Goal: Task Accomplishment & Management: Use online tool/utility

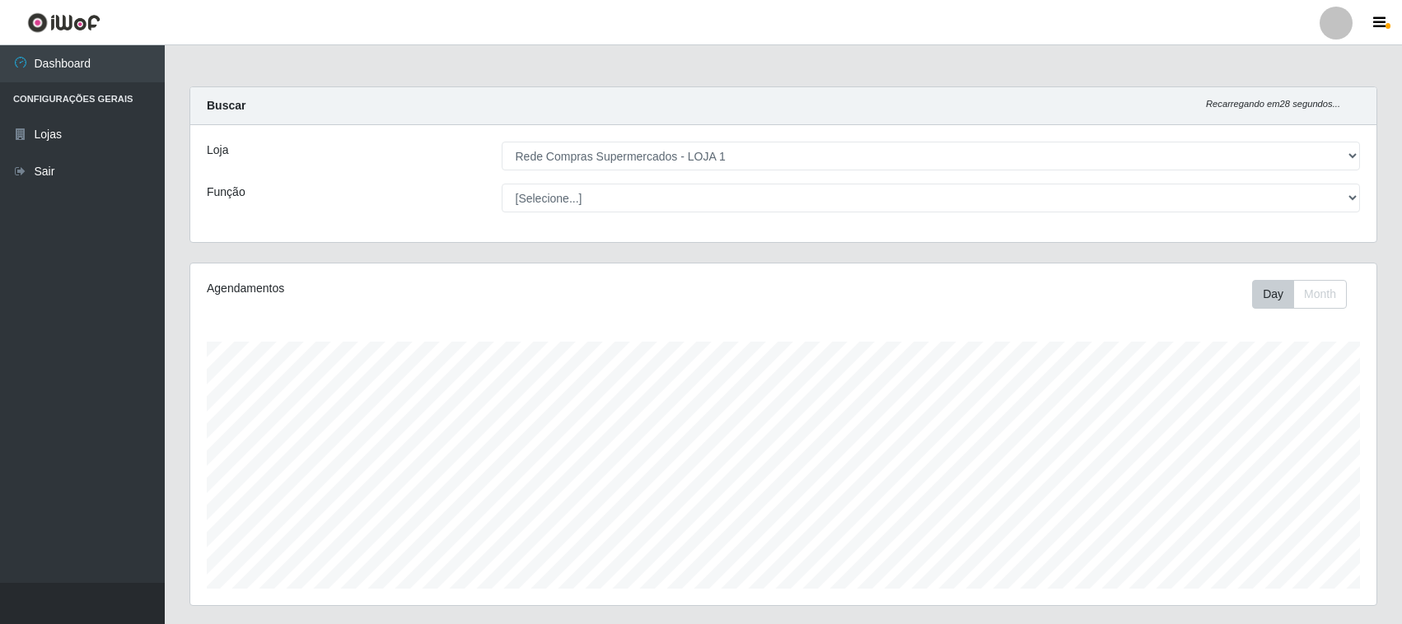
select select "158"
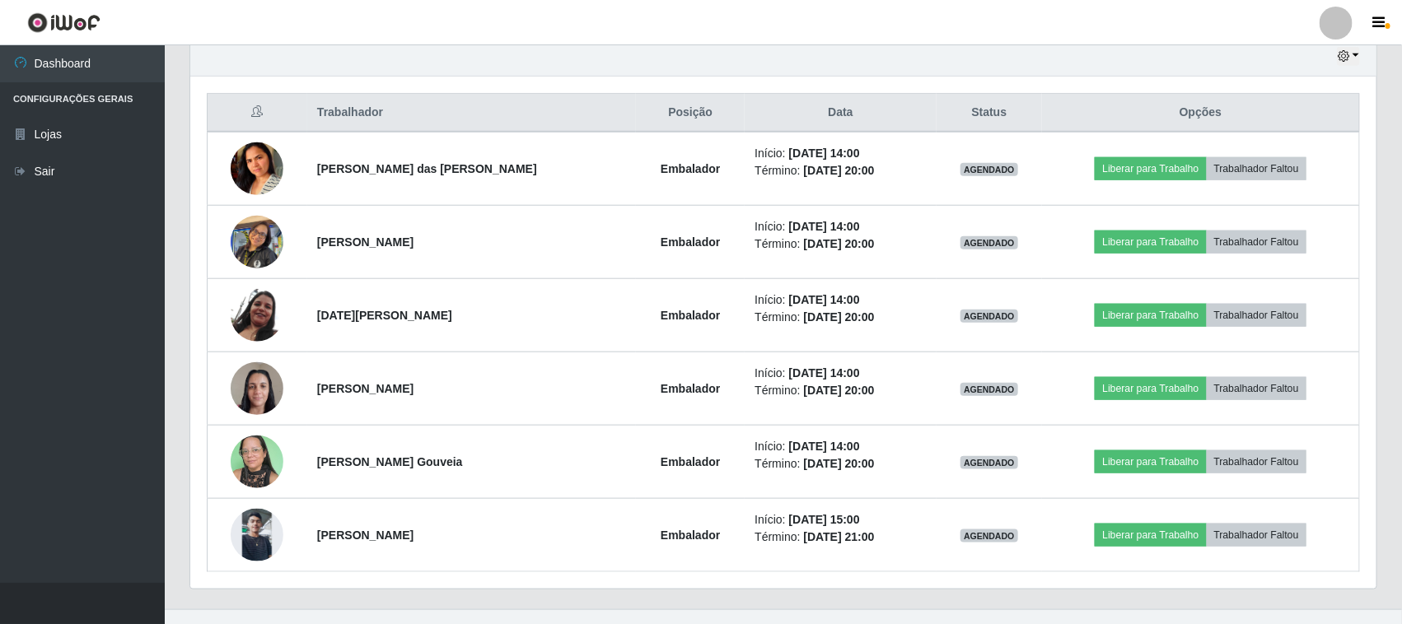
scroll to position [343, 1186]
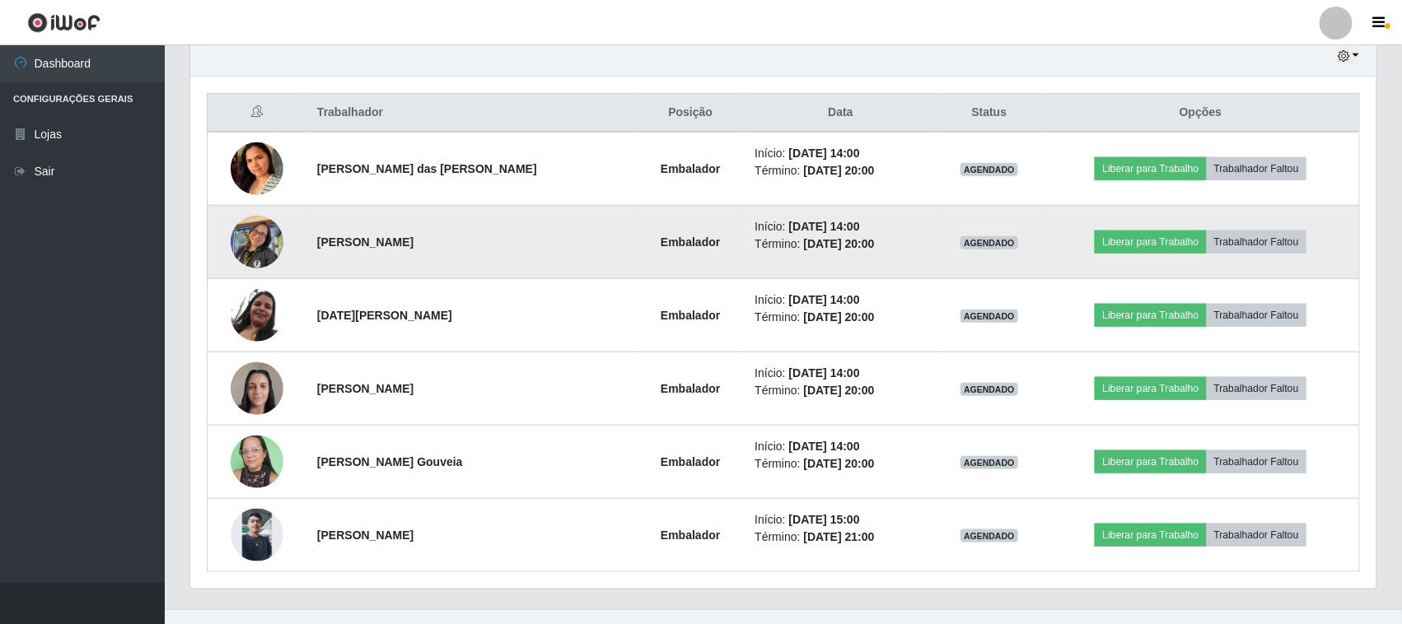
click at [272, 244] on img at bounding box center [257, 242] width 53 height 70
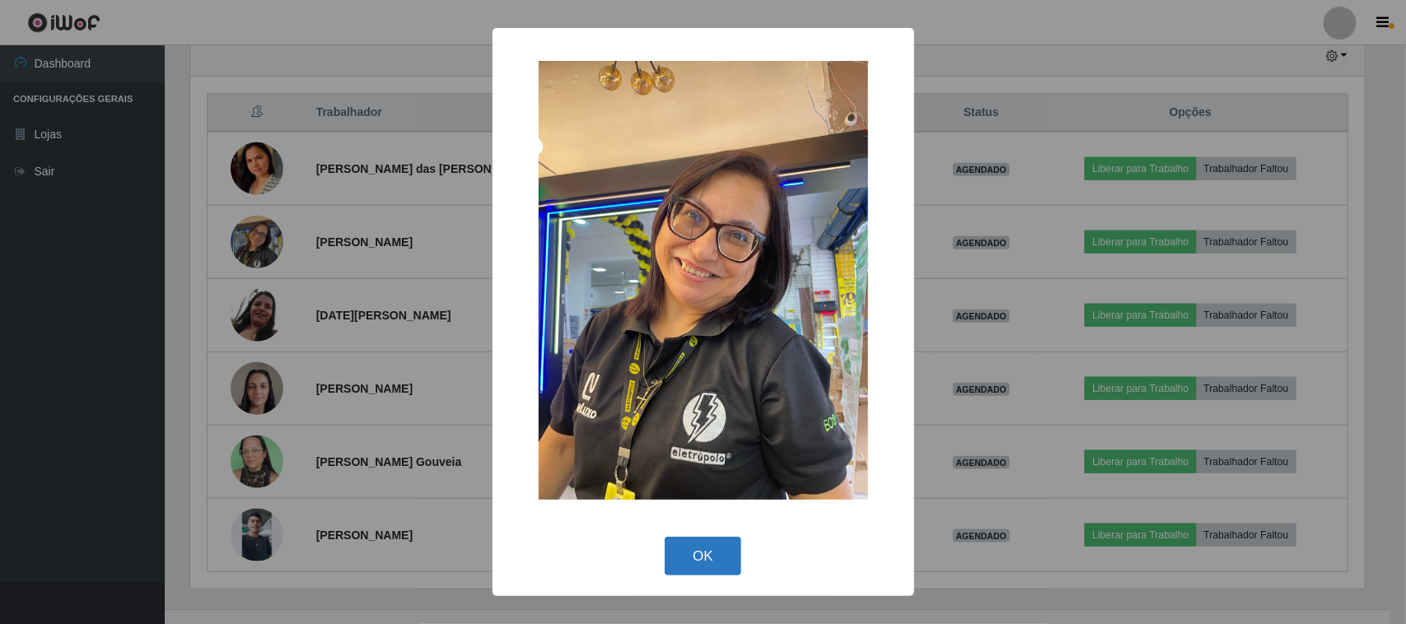
click at [700, 558] on button "OK" at bounding box center [703, 556] width 77 height 39
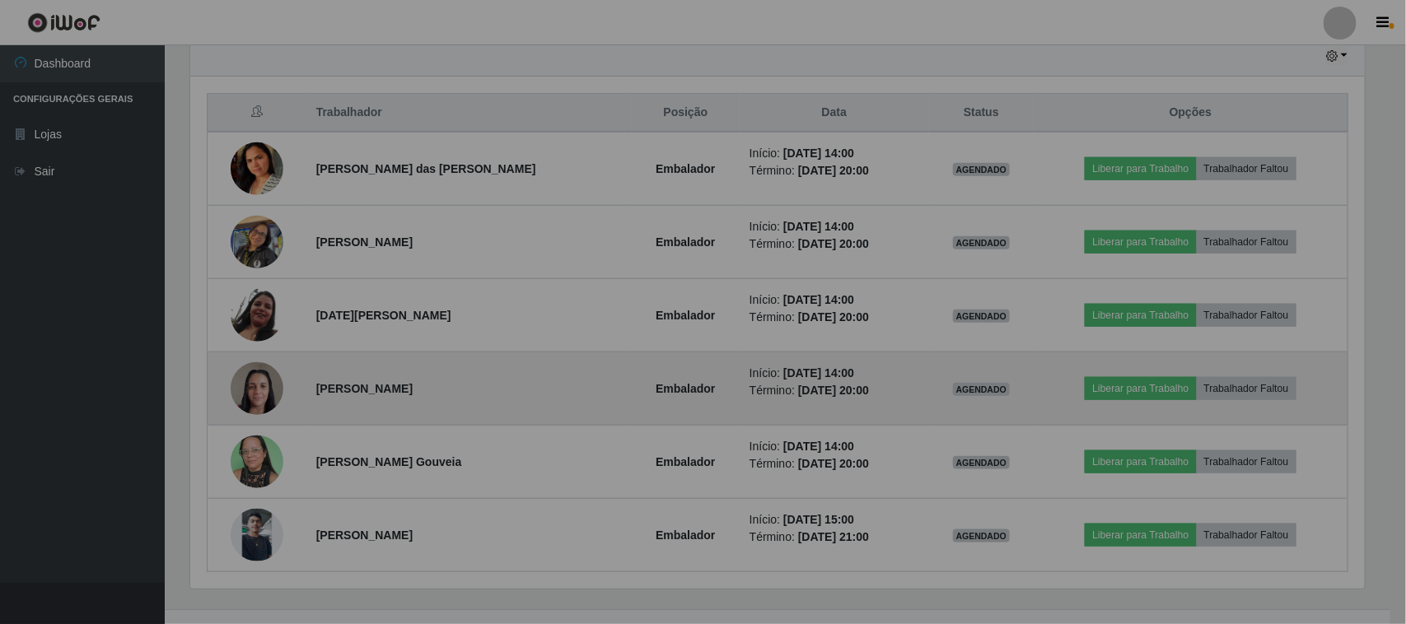
scroll to position [343, 1186]
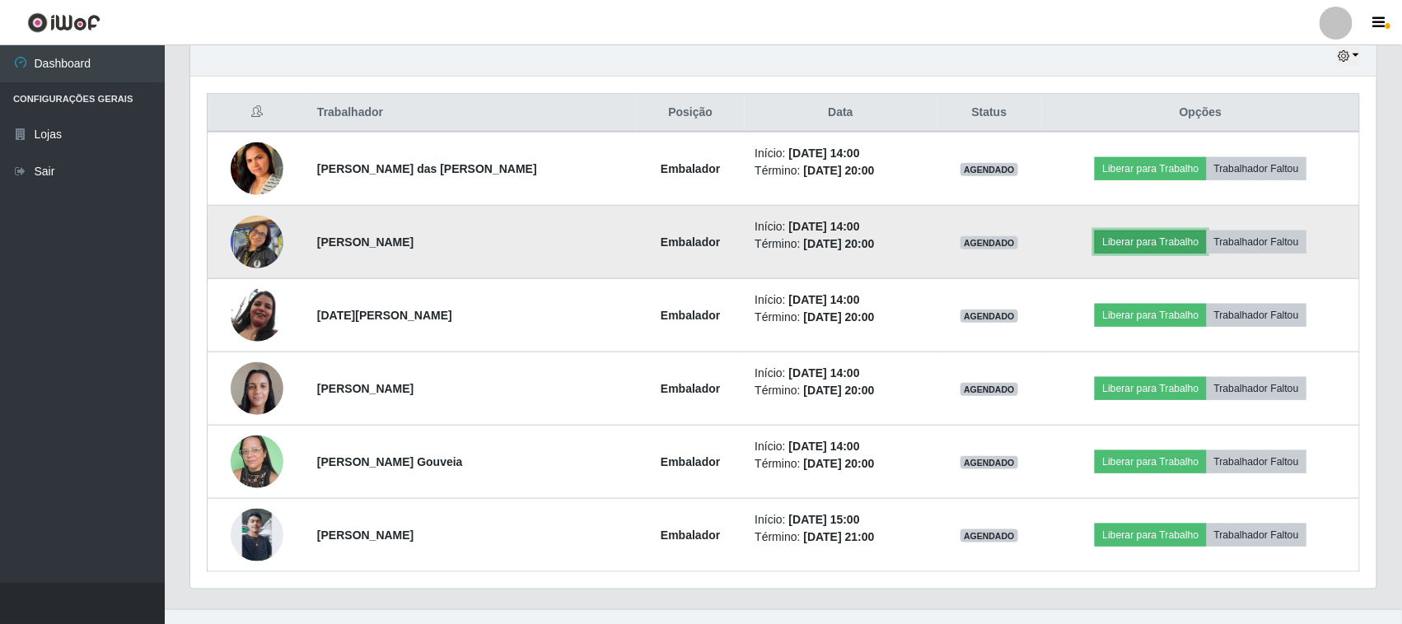
click at [1186, 252] on button "Liberar para Trabalho" at bounding box center [1150, 242] width 111 height 23
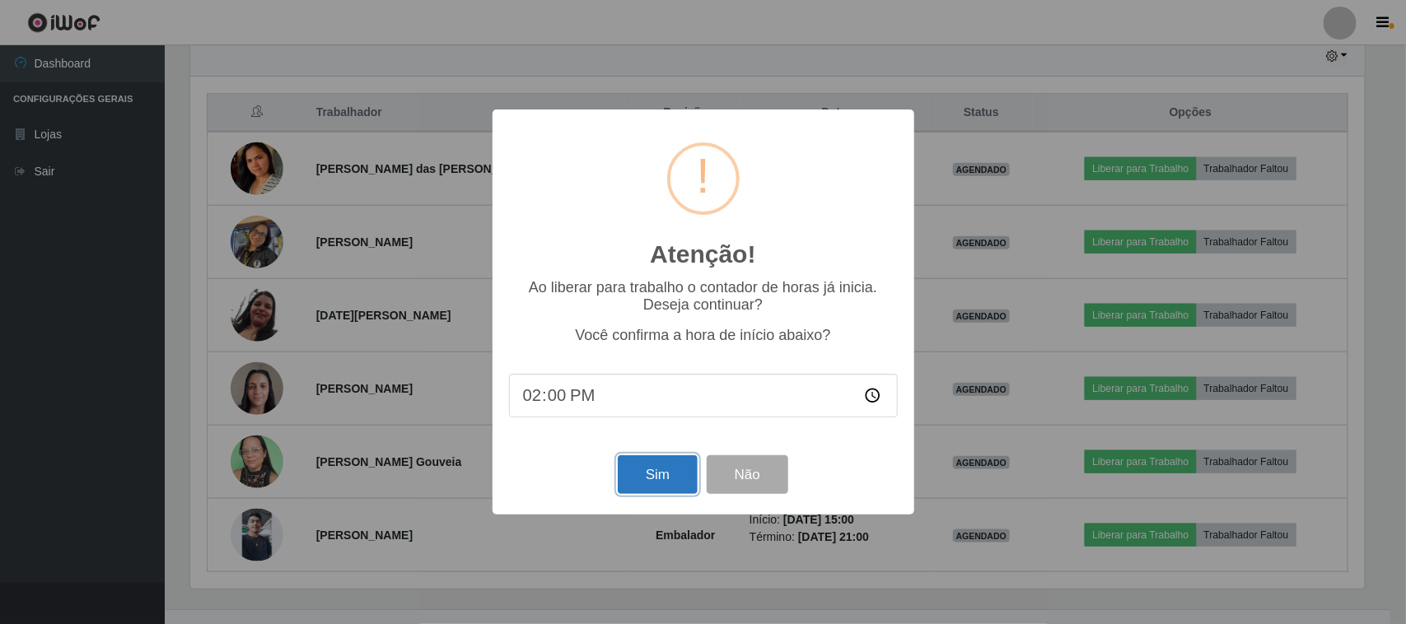
click at [665, 483] on button "Sim" at bounding box center [658, 474] width 80 height 39
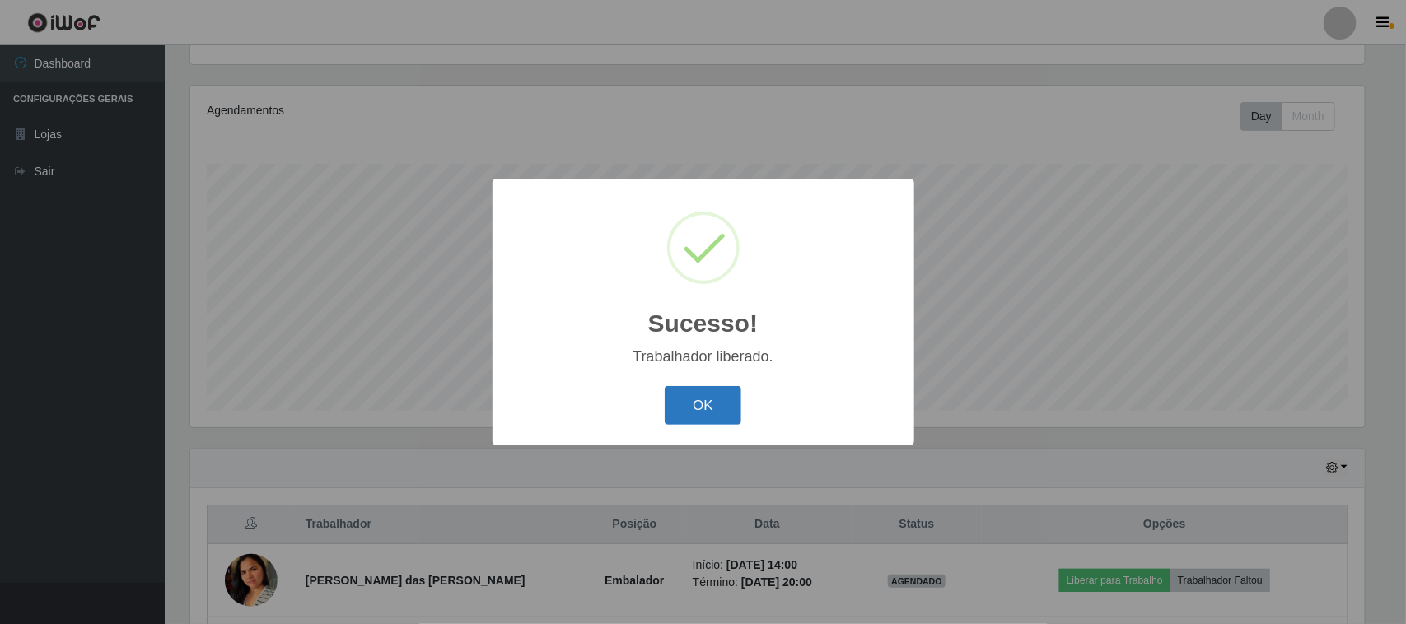
click at [721, 395] on button "OK" at bounding box center [703, 405] width 77 height 39
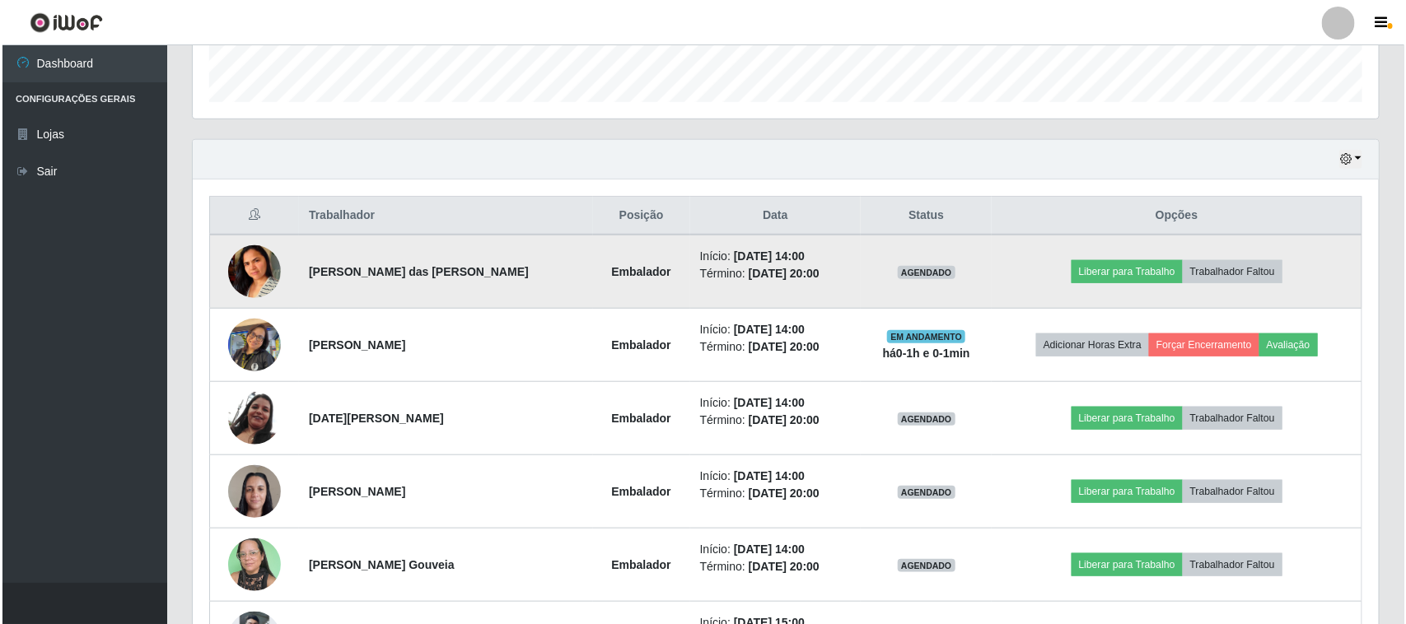
scroll to position [590, 0]
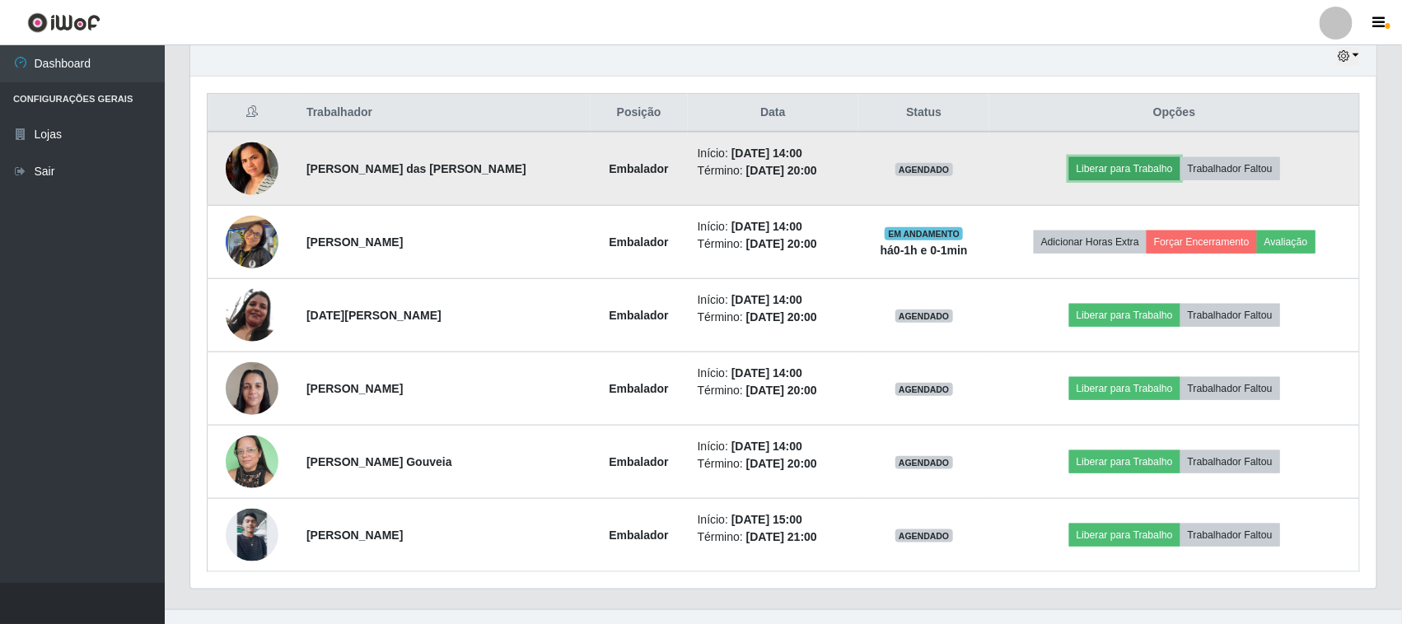
click at [1094, 173] on button "Liberar para Trabalho" at bounding box center [1124, 168] width 111 height 23
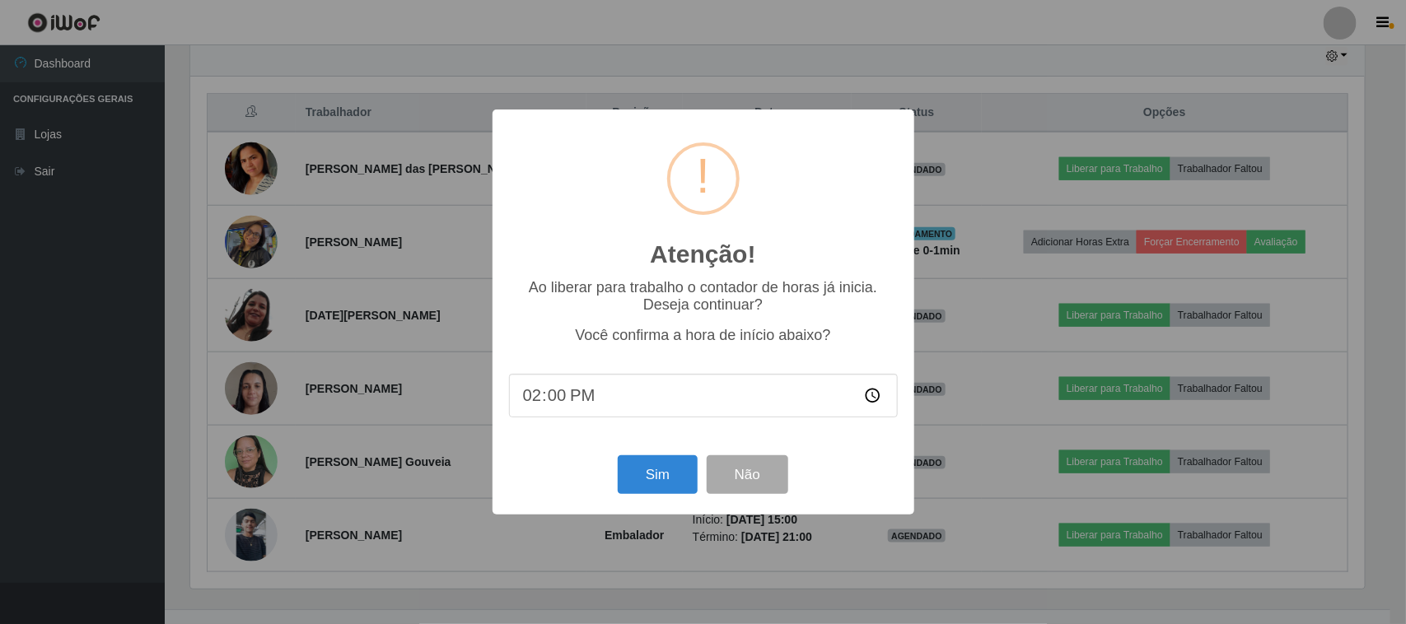
click at [663, 503] on div "Atenção! × Ao liberar para trabalho o contador de horas já inicia. Deseja conti…" at bounding box center [704, 312] width 422 height 405
click at [656, 468] on button "Sim" at bounding box center [658, 474] width 80 height 39
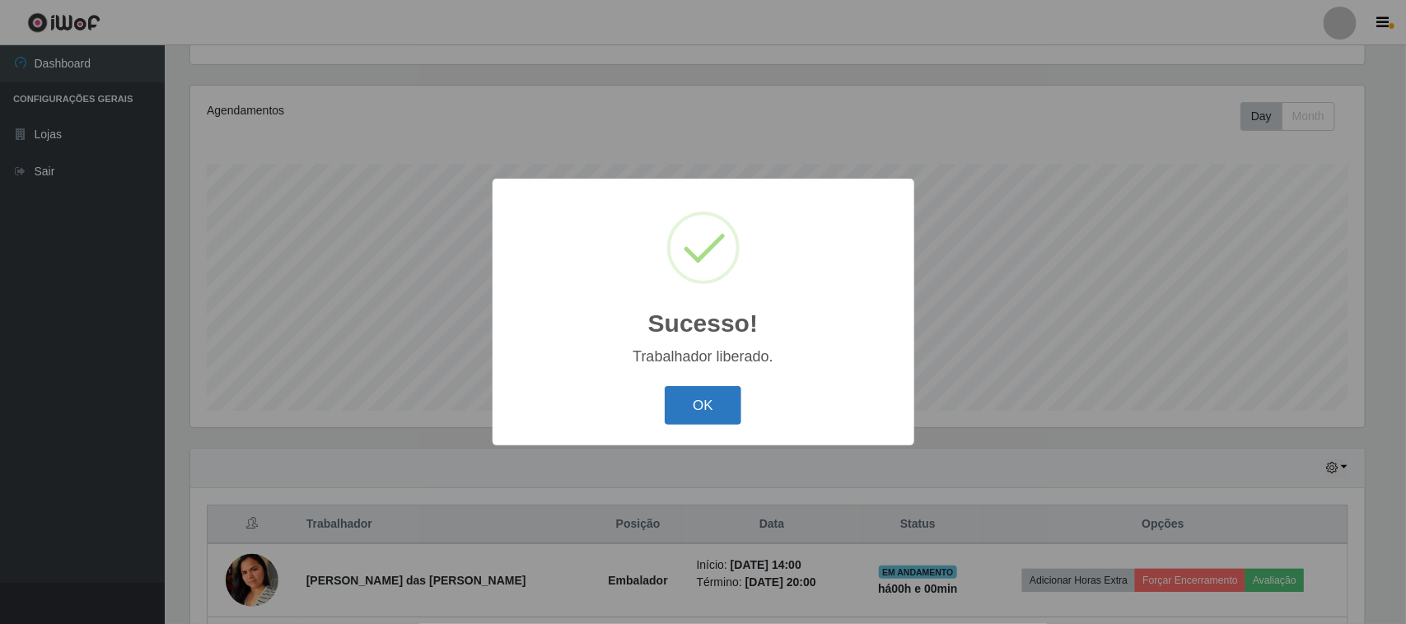
click at [698, 418] on button "OK" at bounding box center [703, 405] width 77 height 39
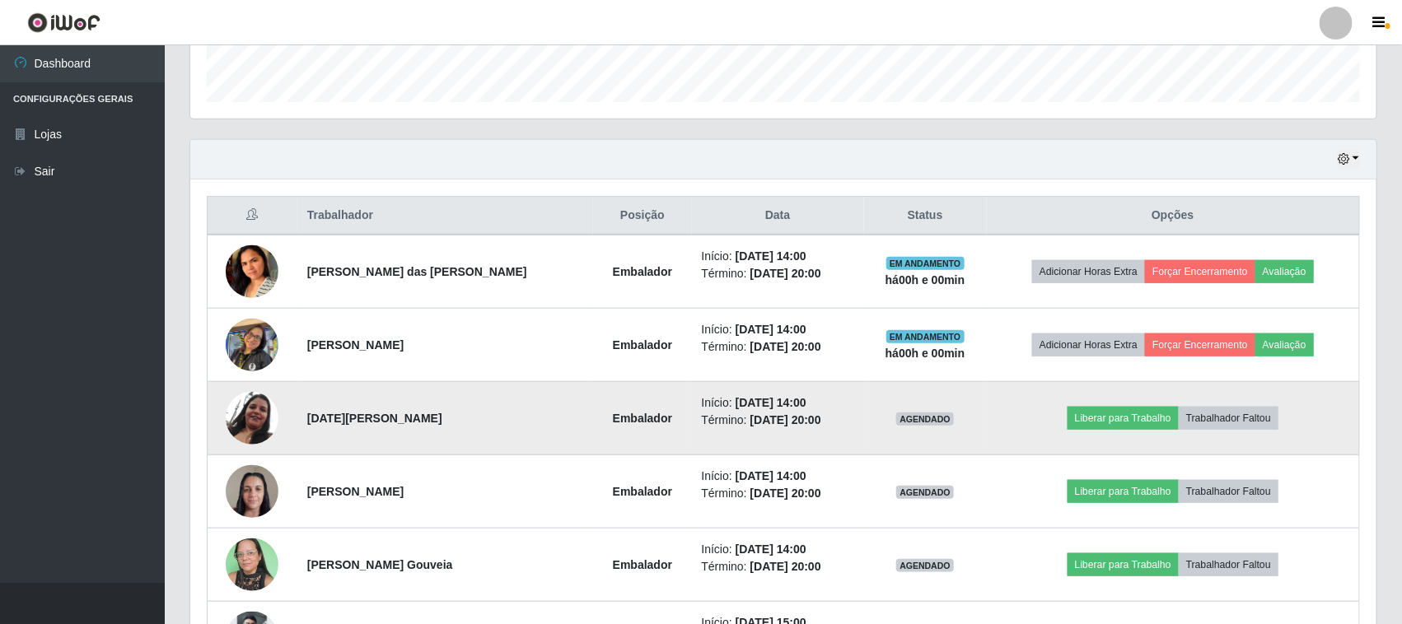
scroll to position [590, 0]
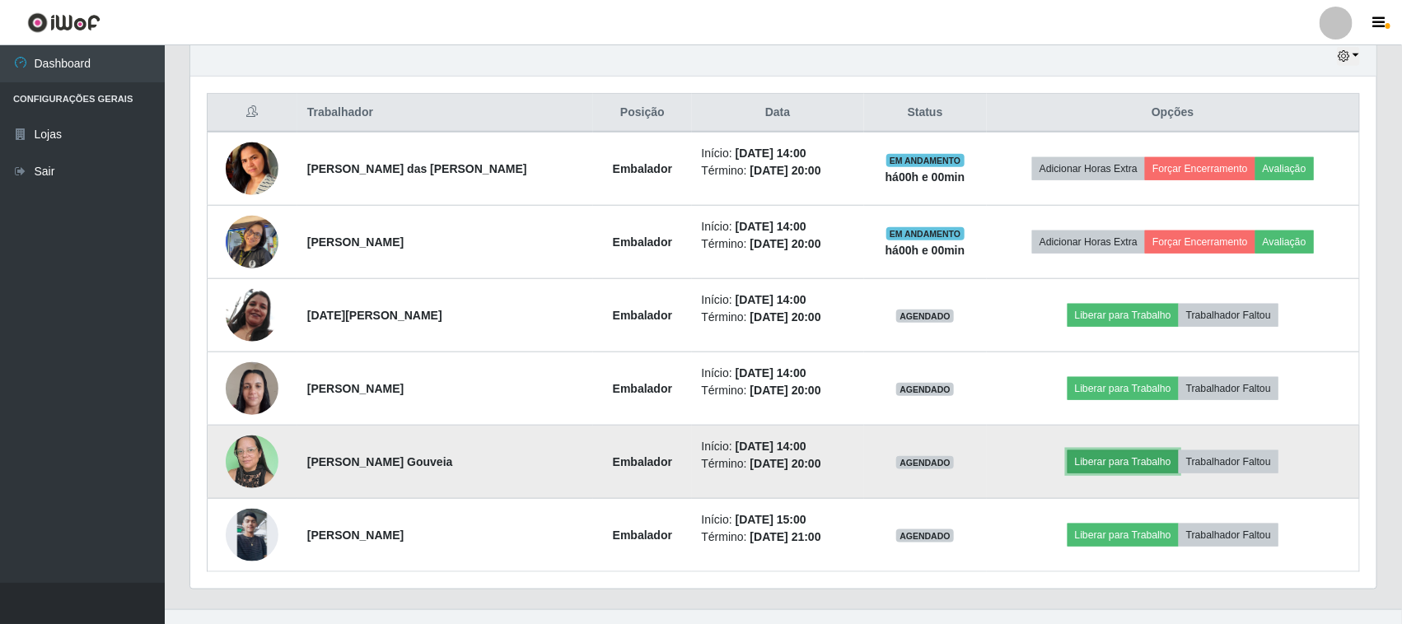
click at [1125, 470] on button "Liberar para Trabalho" at bounding box center [1122, 462] width 111 height 23
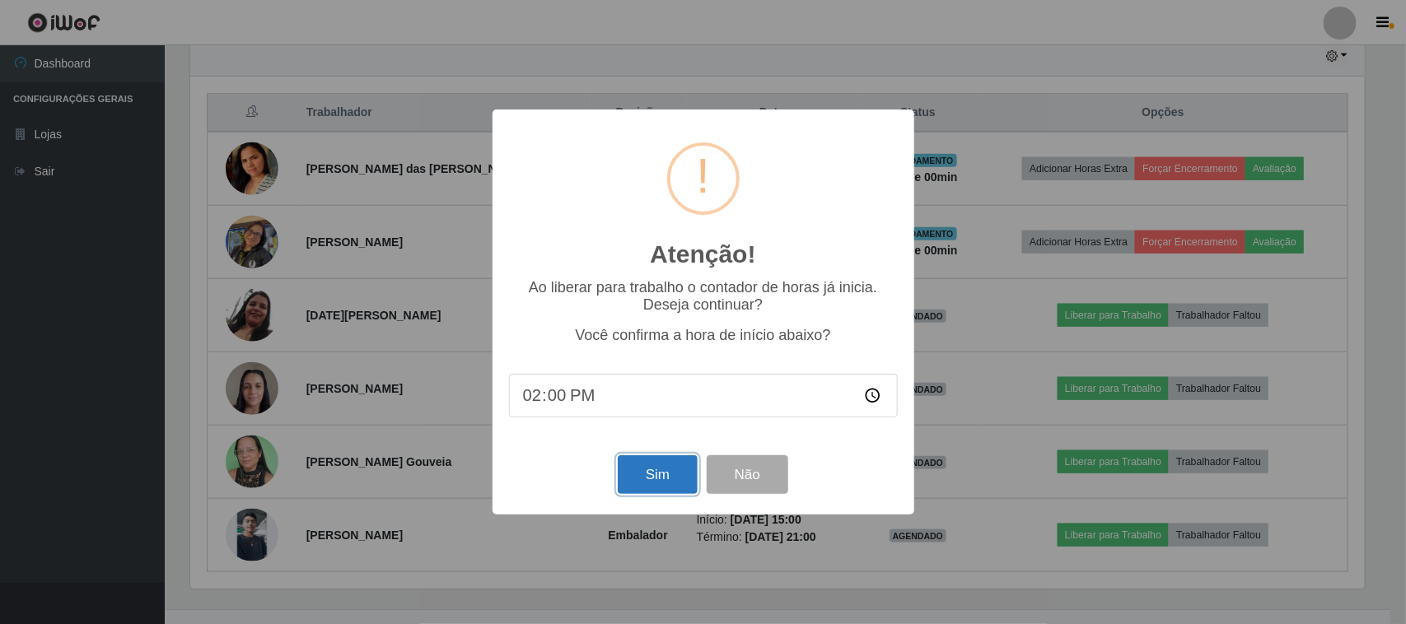
click at [675, 465] on button "Sim" at bounding box center [658, 474] width 80 height 39
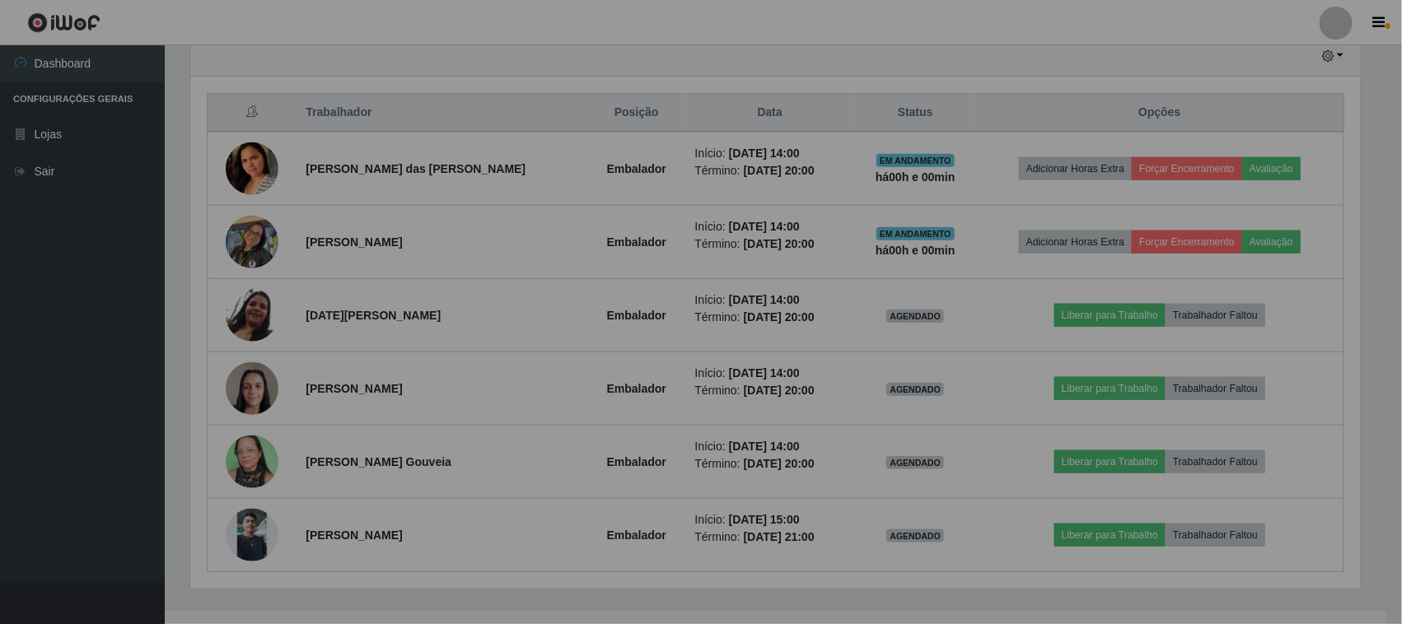
scroll to position [0, 0]
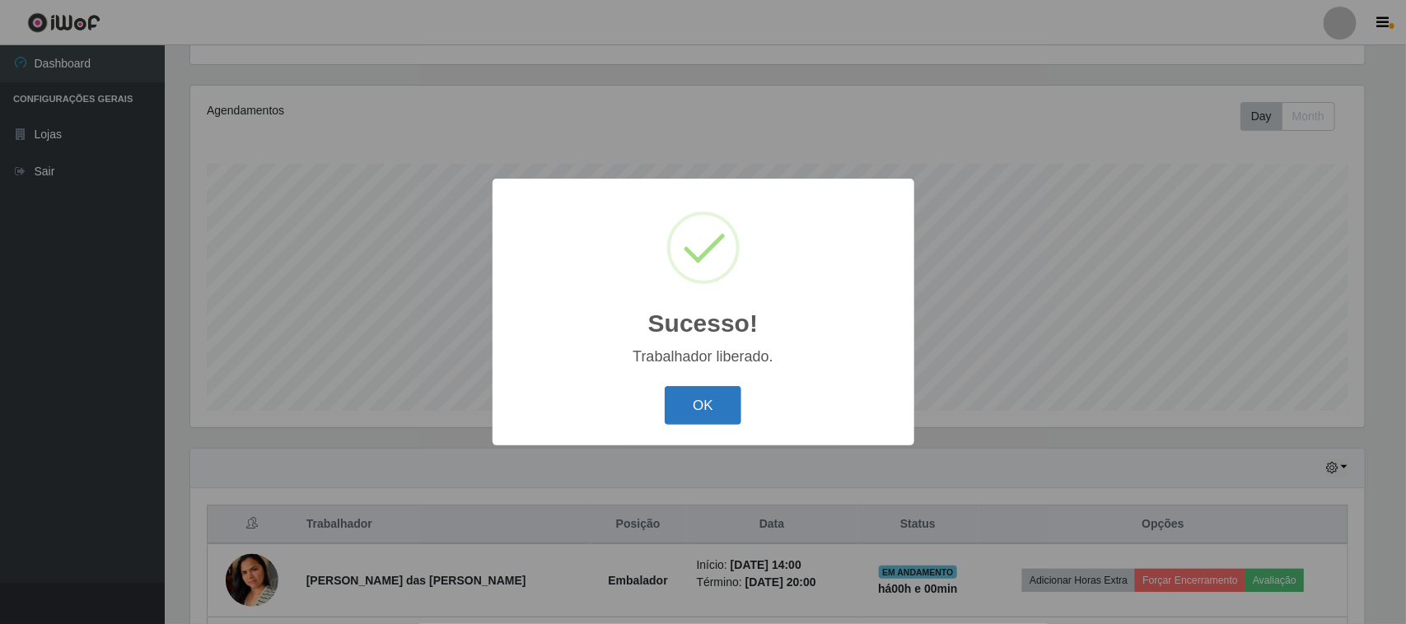
click at [725, 390] on button "OK" at bounding box center [703, 405] width 77 height 39
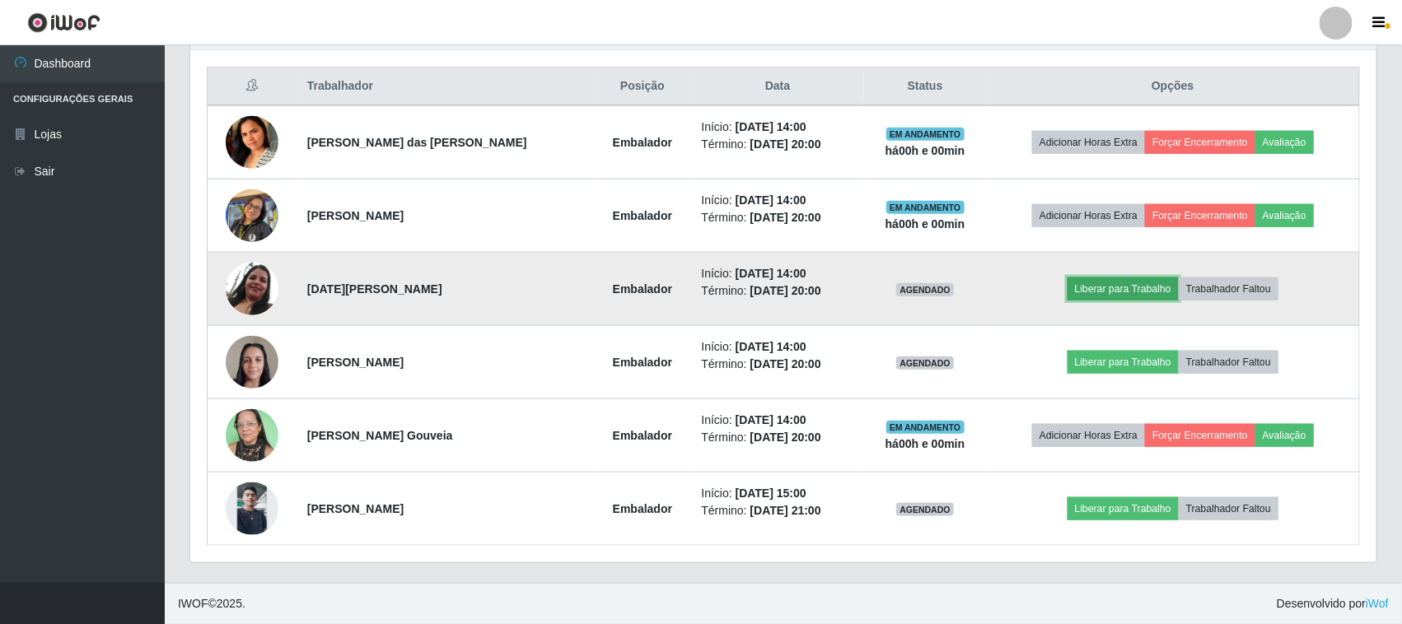
click at [1100, 292] on button "Liberar para Trabalho" at bounding box center [1122, 289] width 111 height 23
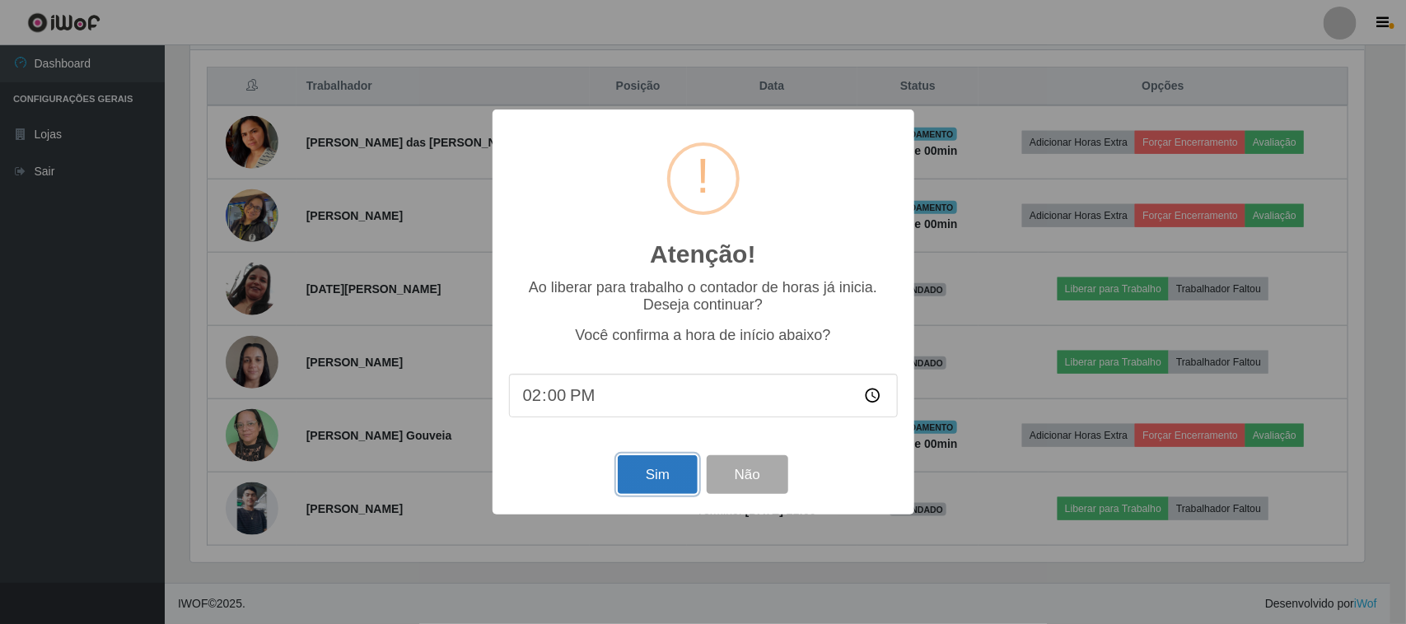
click at [665, 474] on button "Sim" at bounding box center [658, 474] width 80 height 39
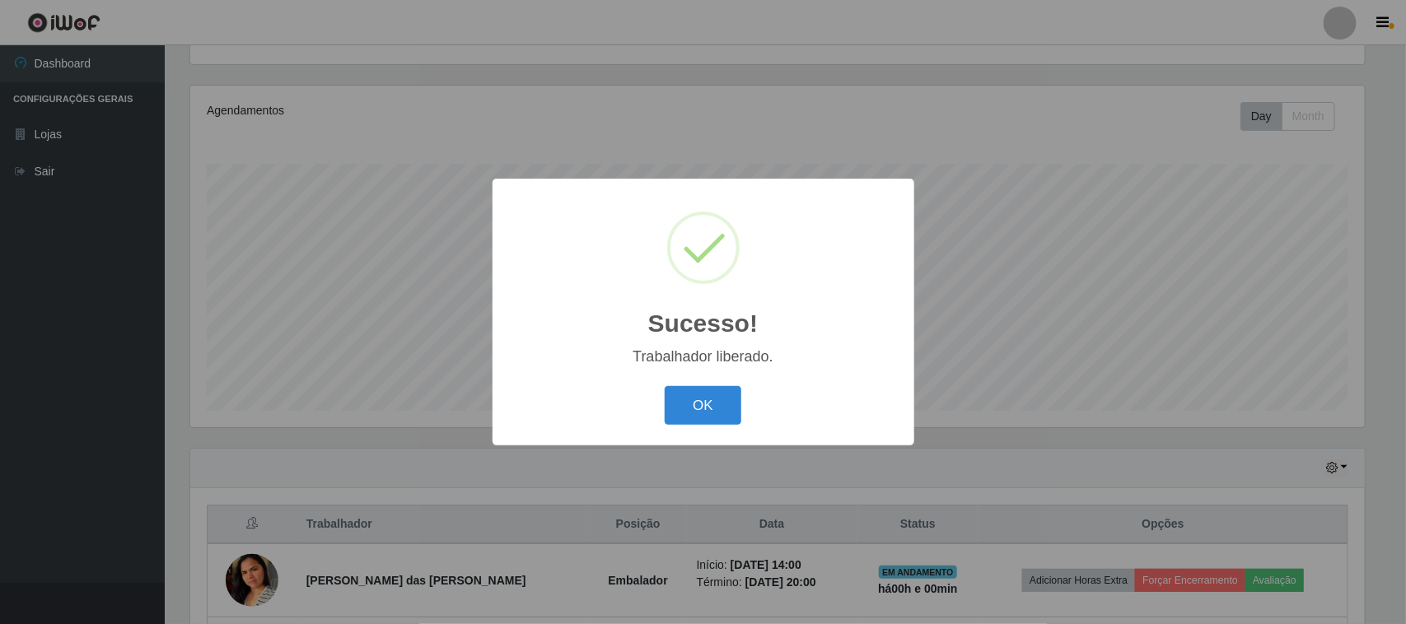
click at [702, 427] on div "OK Cancel" at bounding box center [703, 405] width 389 height 47
click at [712, 409] on button "OK" at bounding box center [703, 405] width 77 height 39
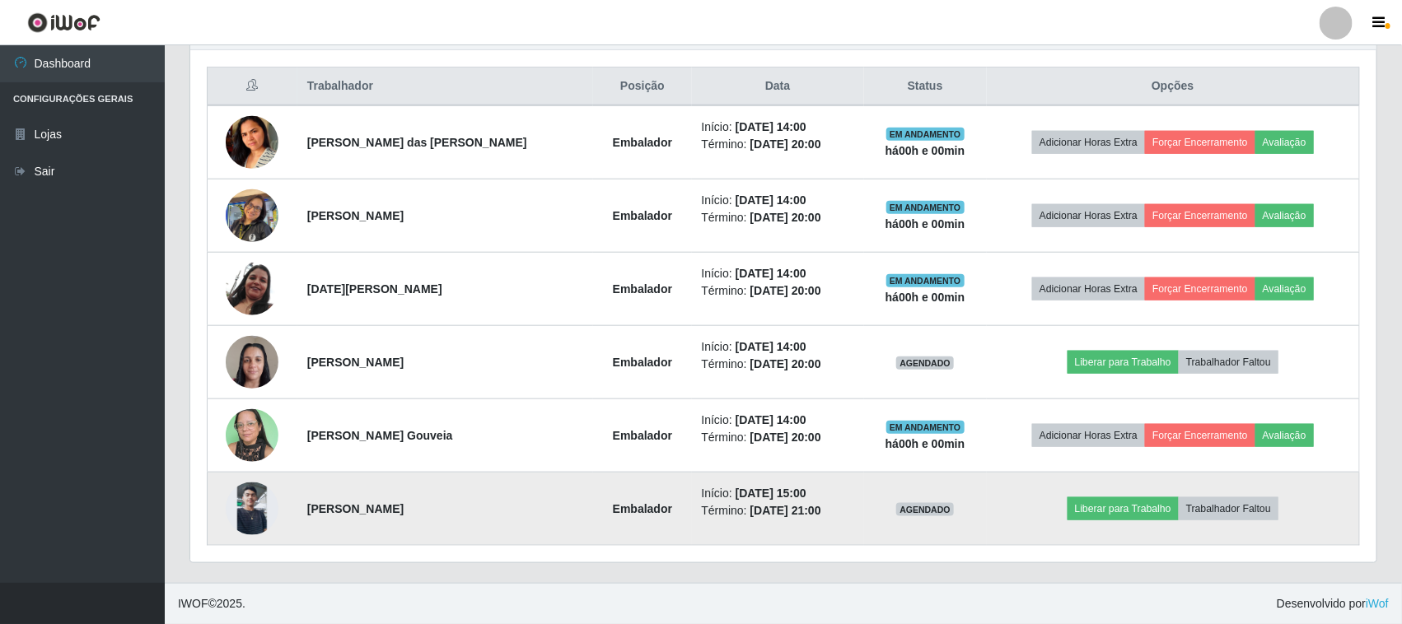
click at [248, 507] on img at bounding box center [252, 509] width 53 height 53
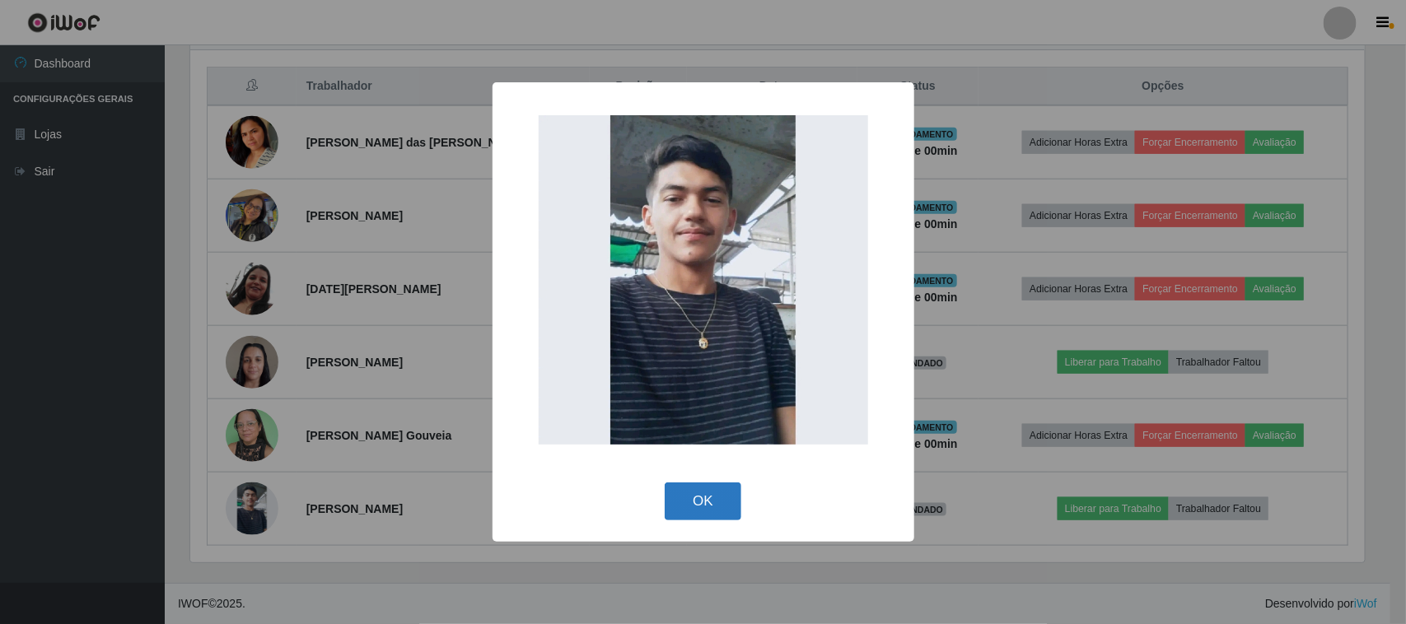
click at [734, 511] on button "OK" at bounding box center [703, 502] width 77 height 39
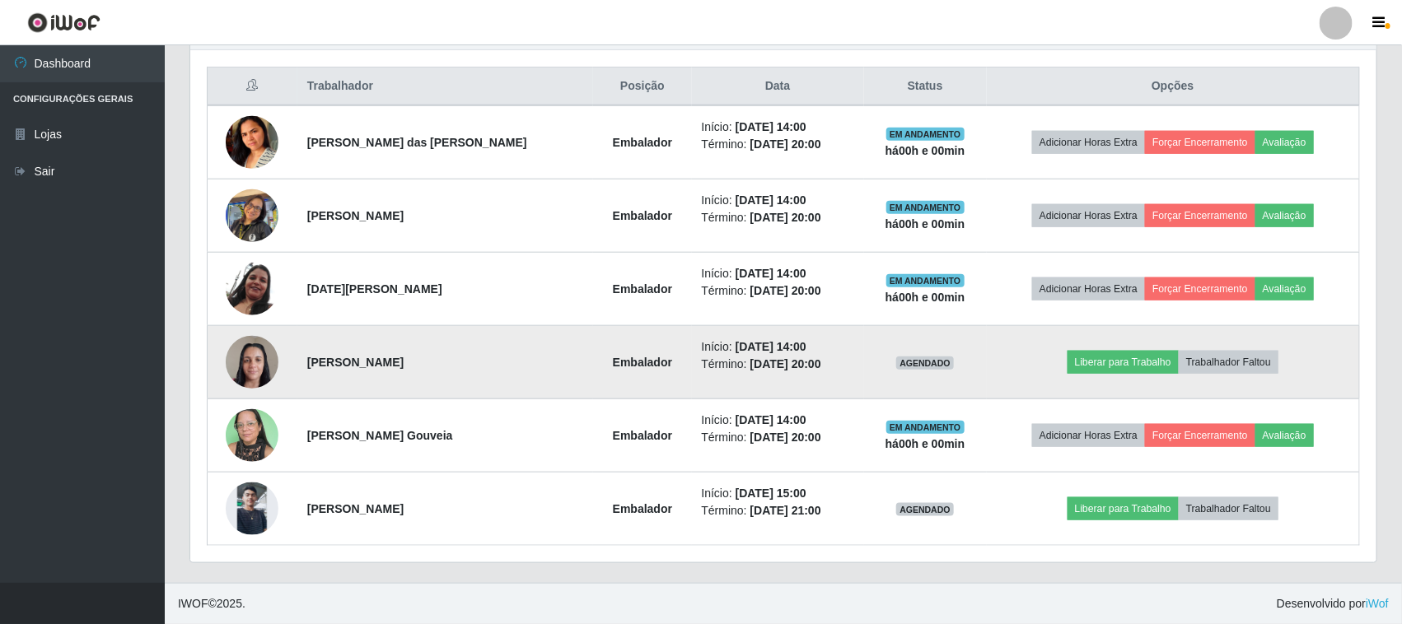
click at [254, 348] on img at bounding box center [252, 362] width 53 height 70
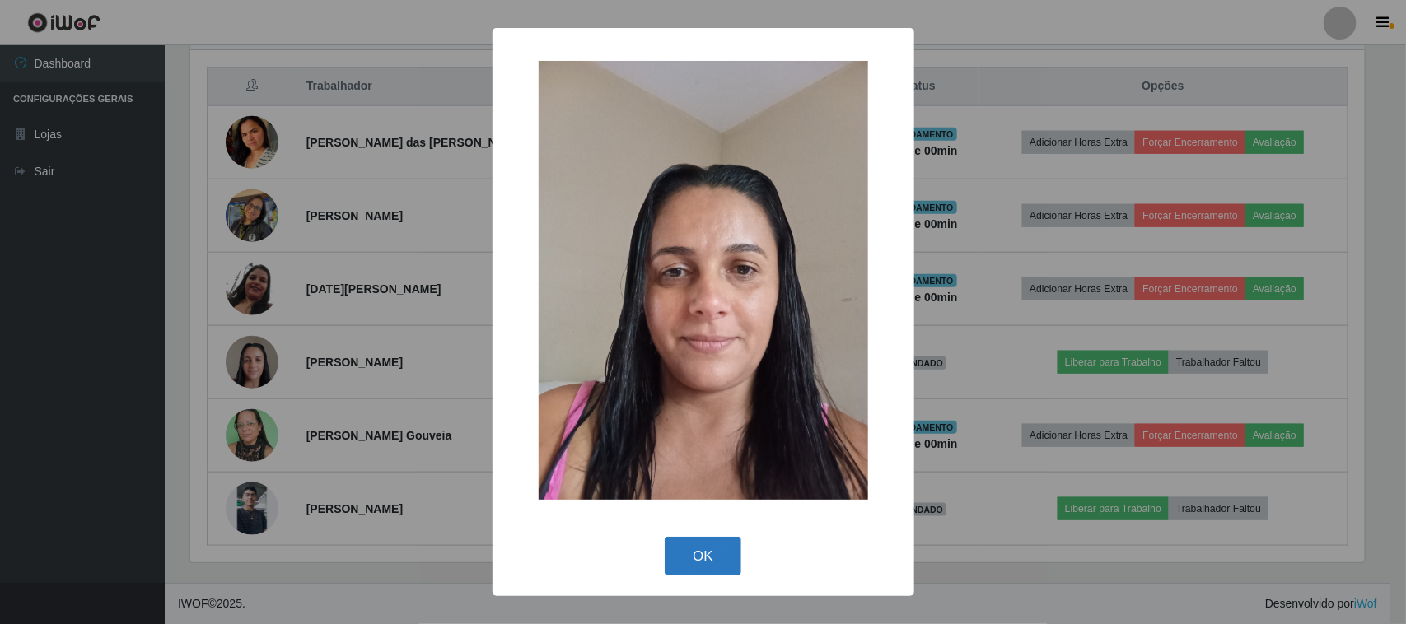
click at [719, 570] on button "OK" at bounding box center [703, 556] width 77 height 39
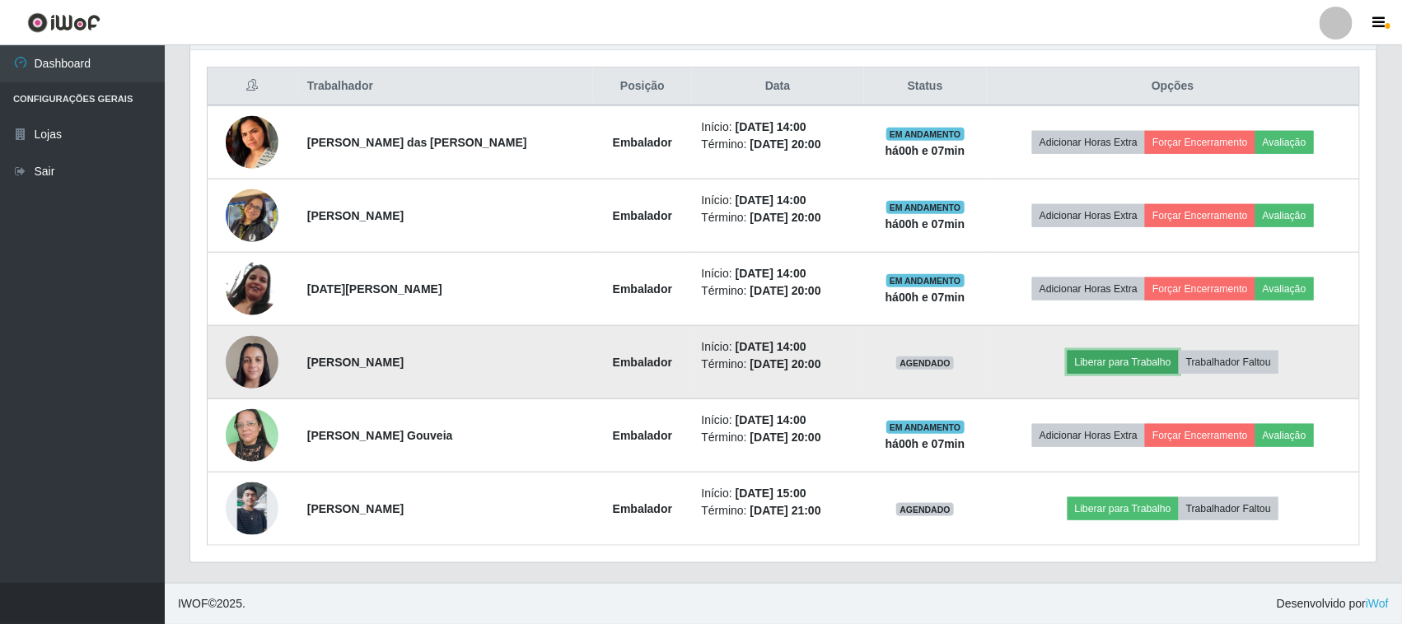
click at [1089, 359] on button "Liberar para Trabalho" at bounding box center [1122, 362] width 111 height 23
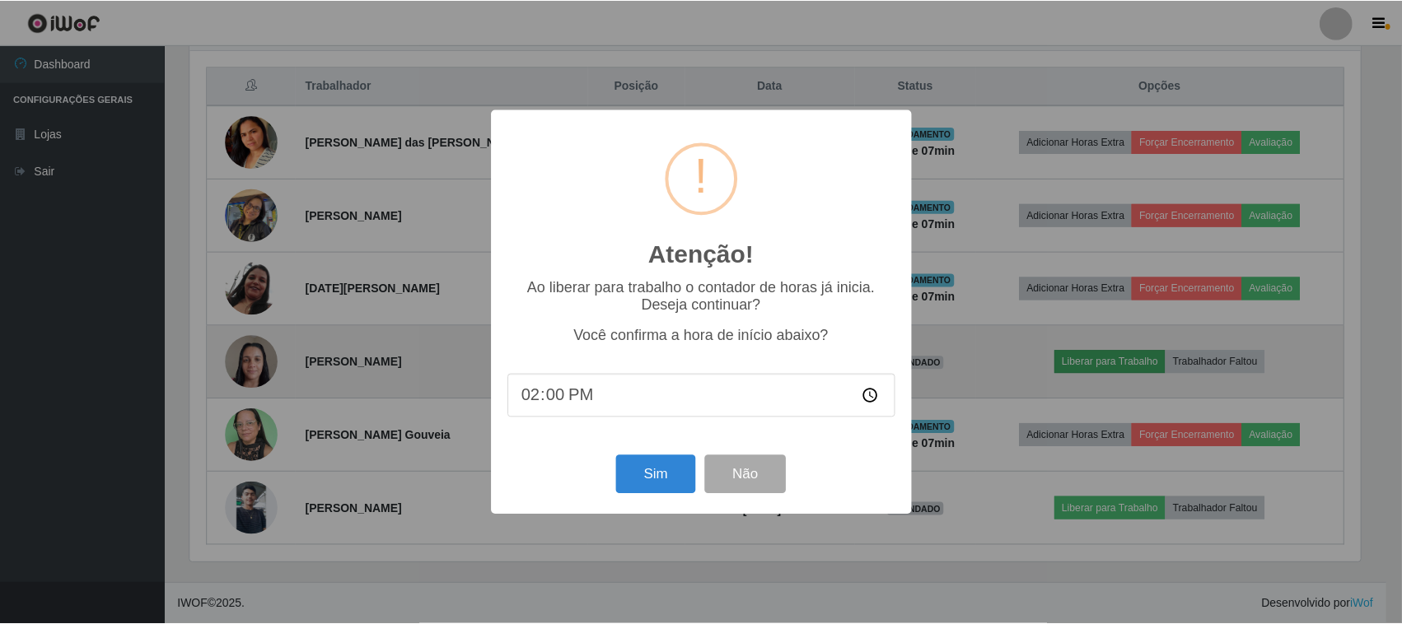
scroll to position [343, 1175]
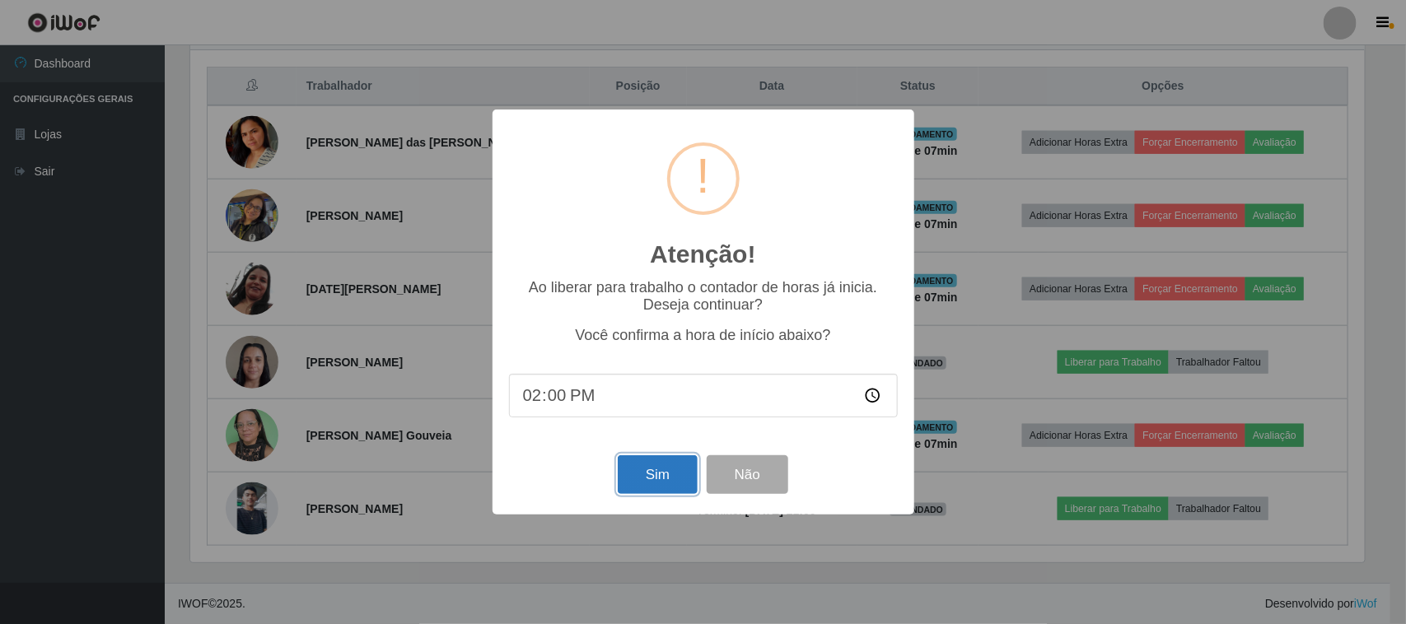
click at [660, 469] on button "Sim" at bounding box center [658, 474] width 80 height 39
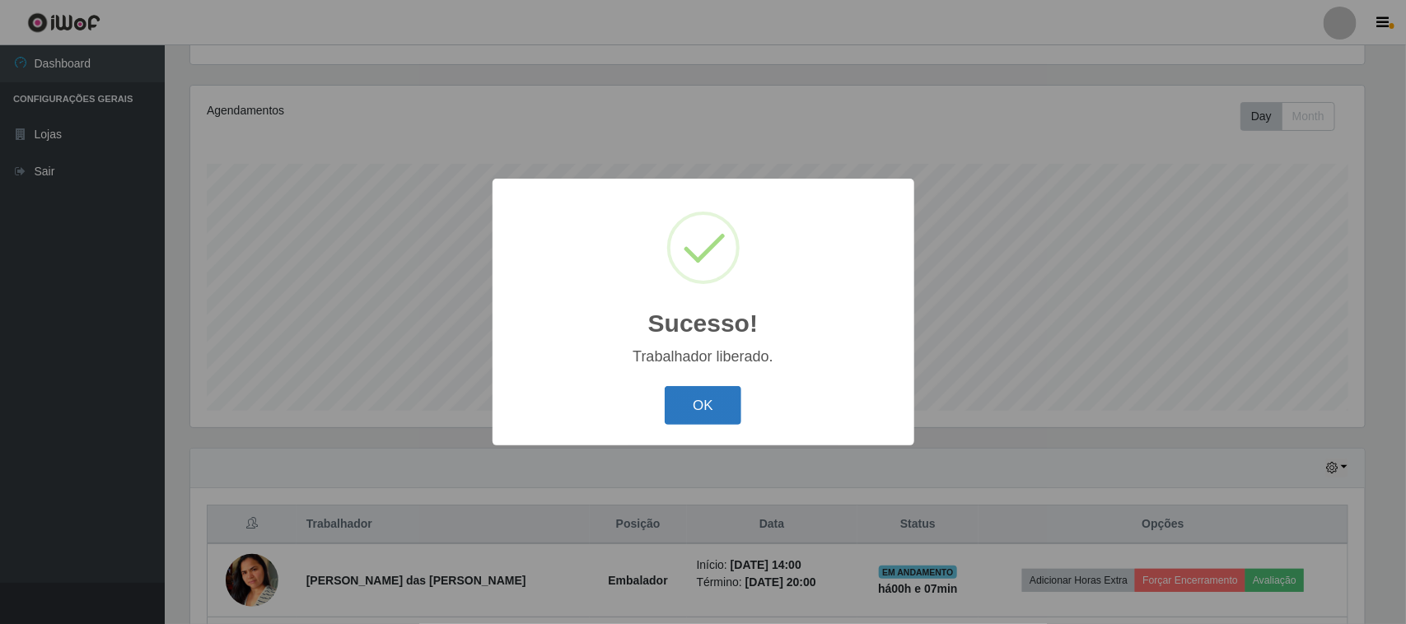
click at [723, 404] on button "OK" at bounding box center [703, 405] width 77 height 39
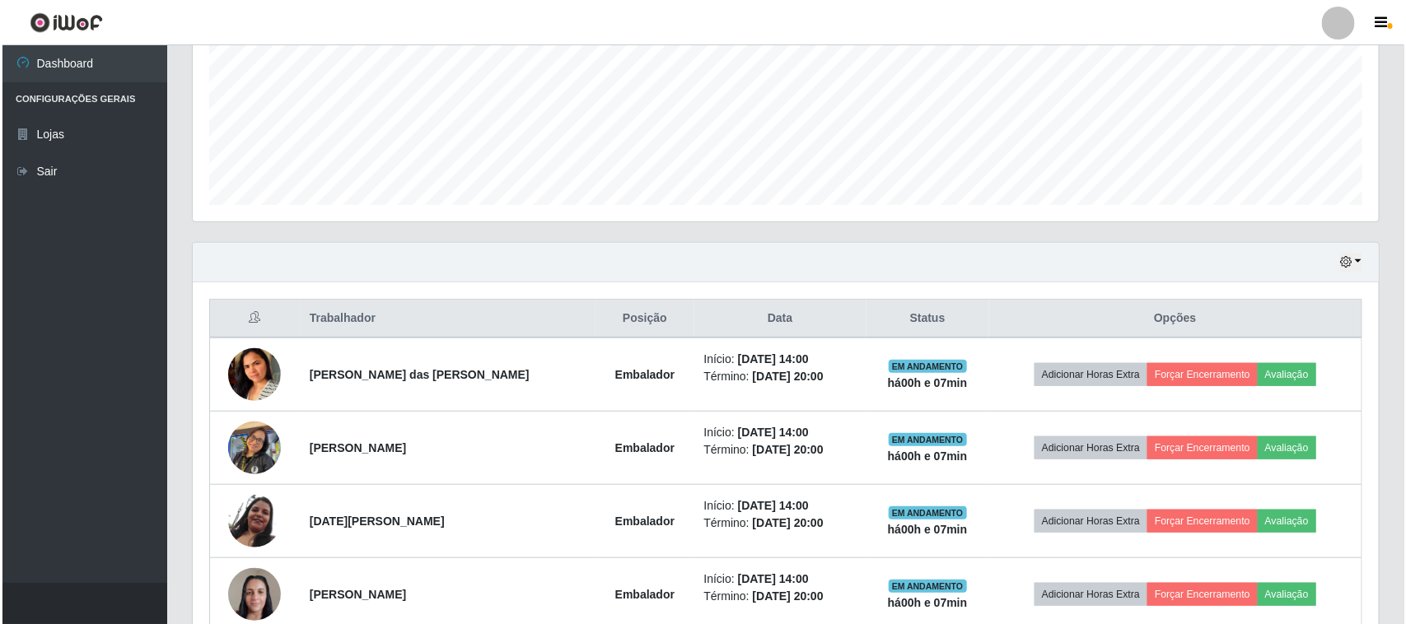
scroll to position [590, 0]
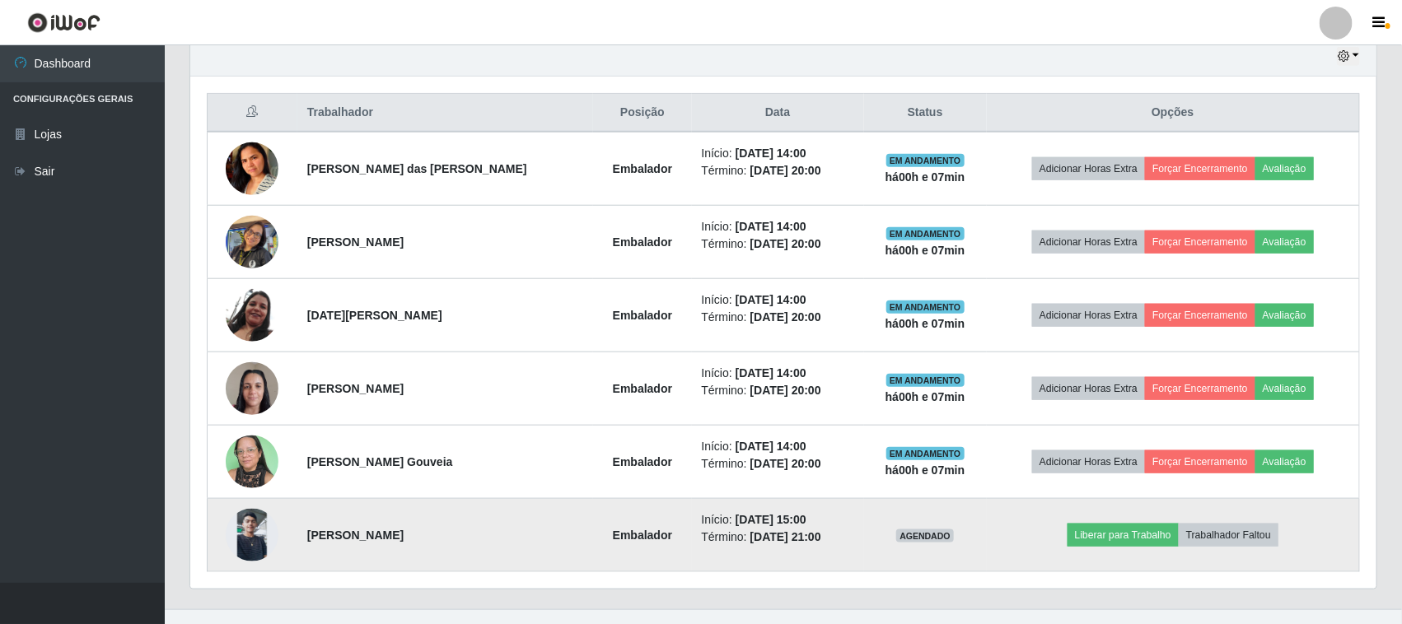
click at [253, 530] on img at bounding box center [252, 535] width 53 height 53
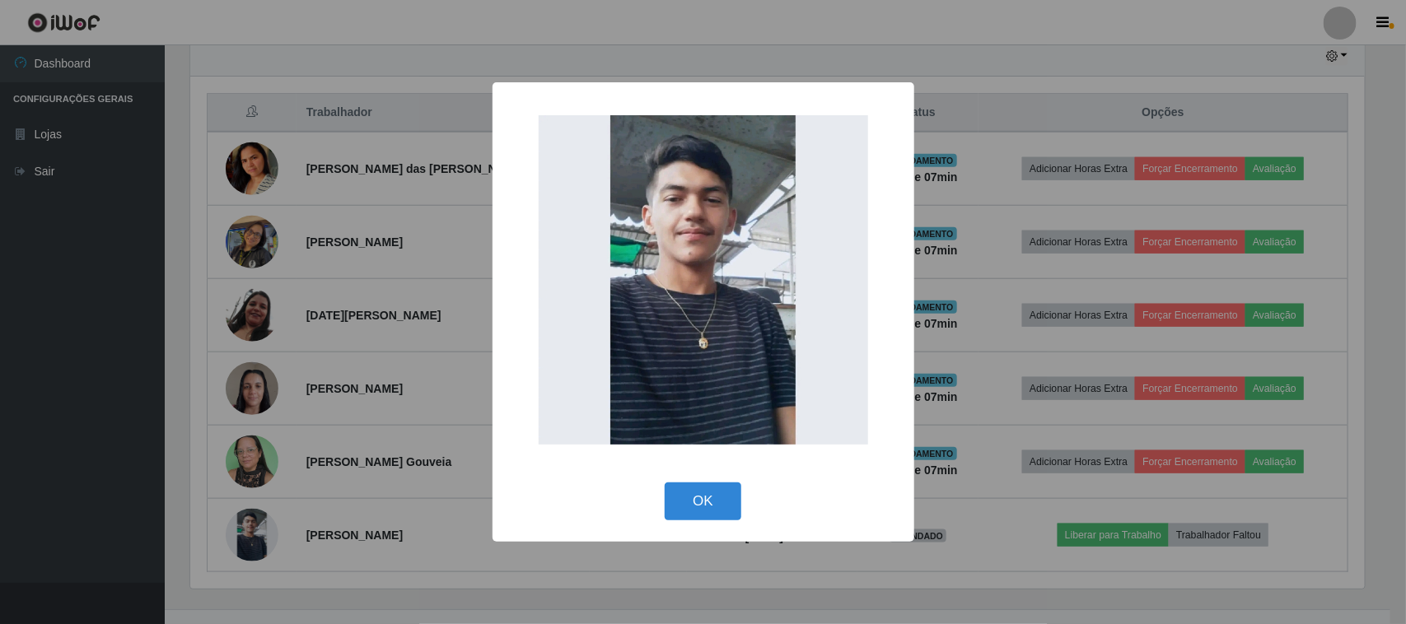
click at [328, 494] on div "× OK Cancel" at bounding box center [703, 312] width 1406 height 624
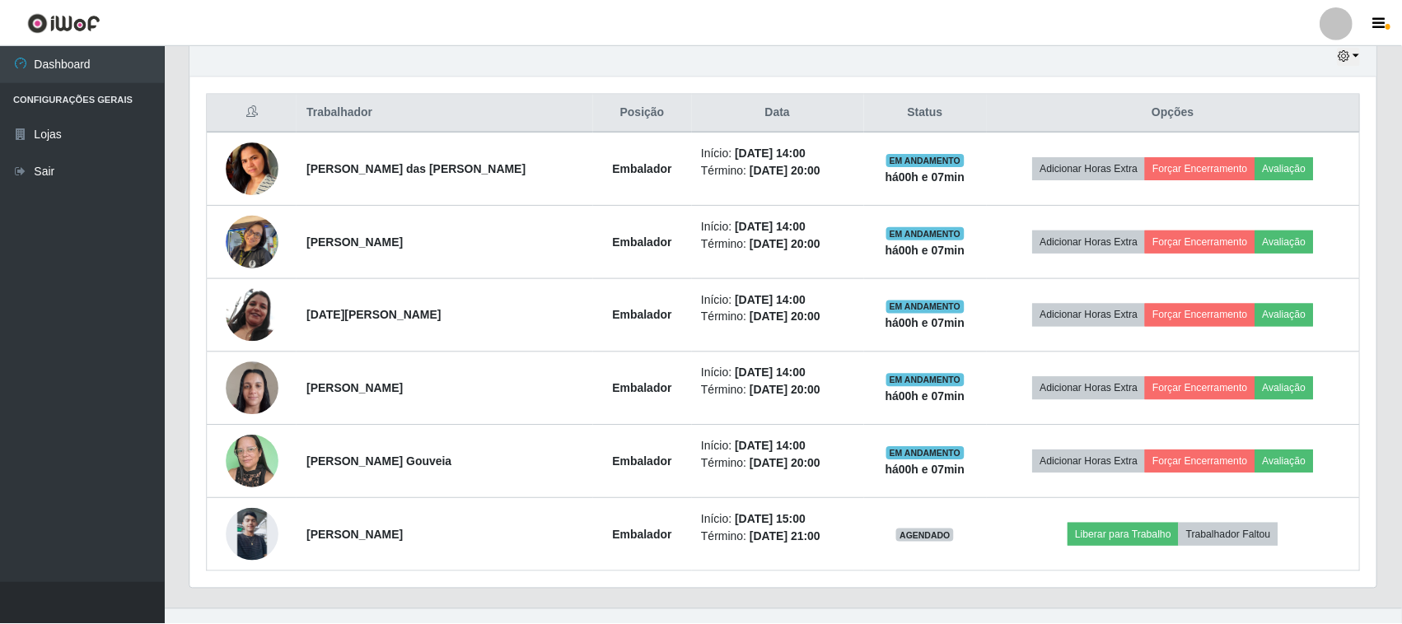
scroll to position [343, 1186]
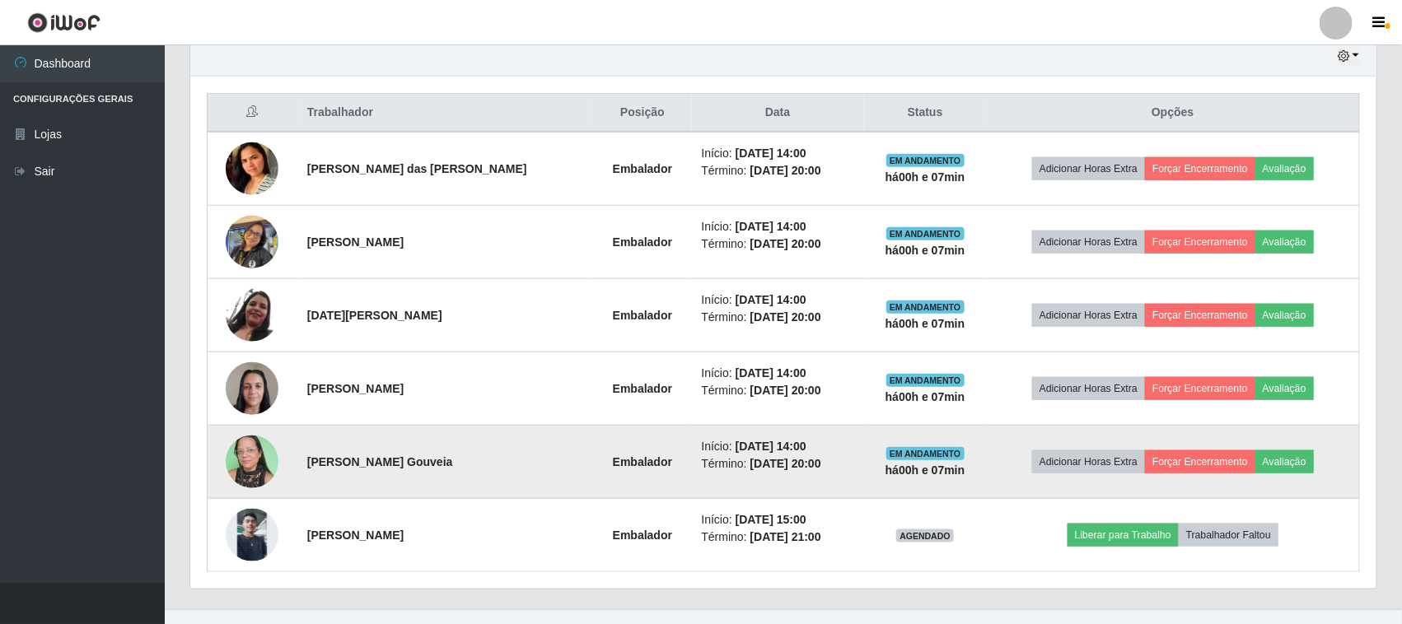
click at [264, 464] on img at bounding box center [252, 462] width 53 height 70
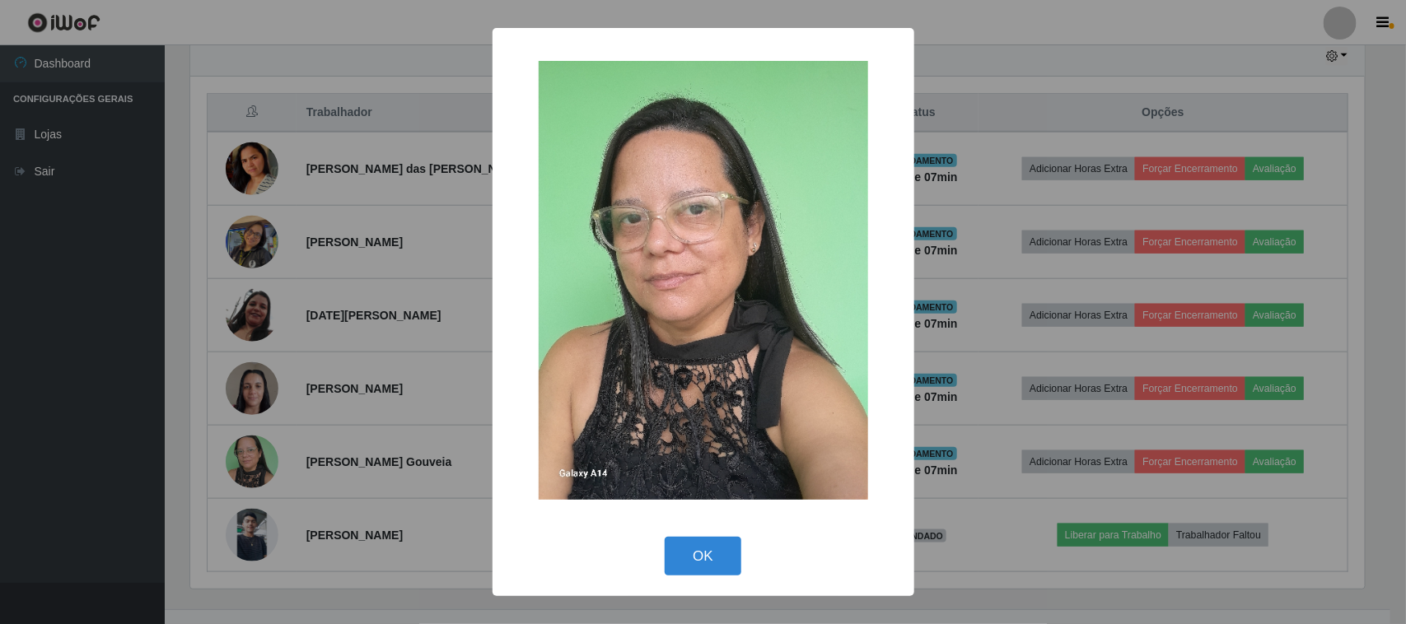
click at [443, 387] on div "× OK Cancel" at bounding box center [703, 312] width 1406 height 624
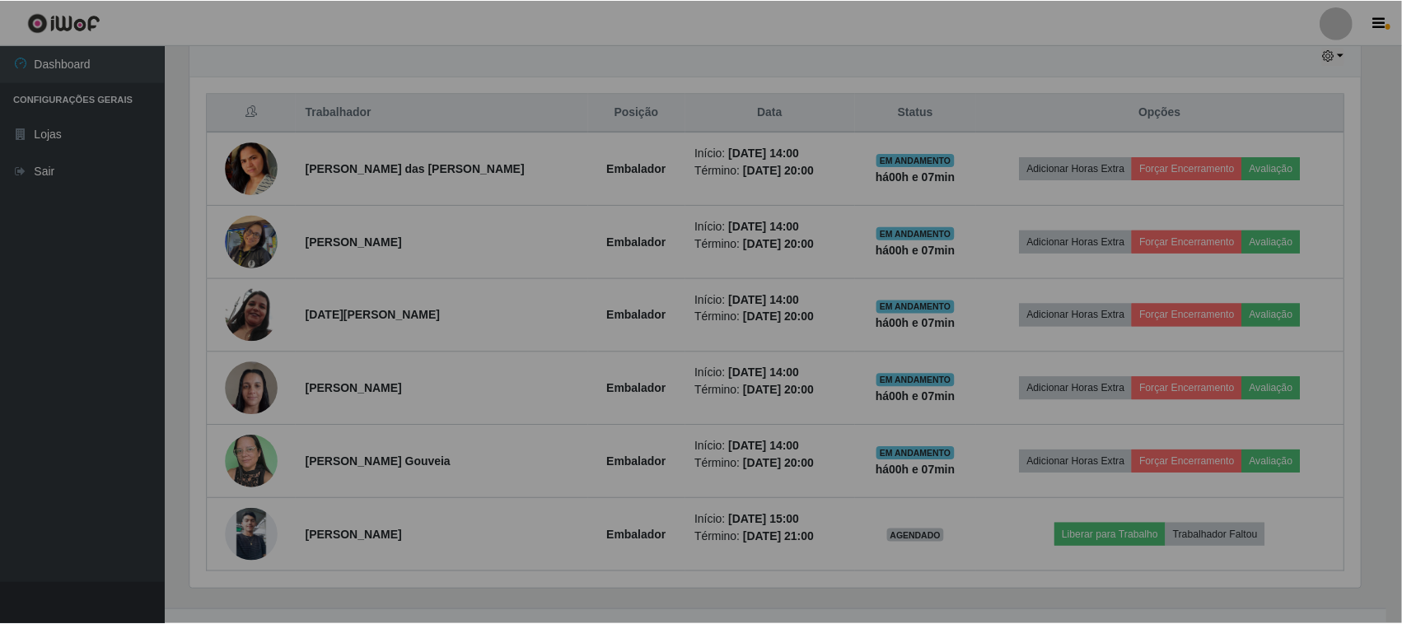
scroll to position [343, 1186]
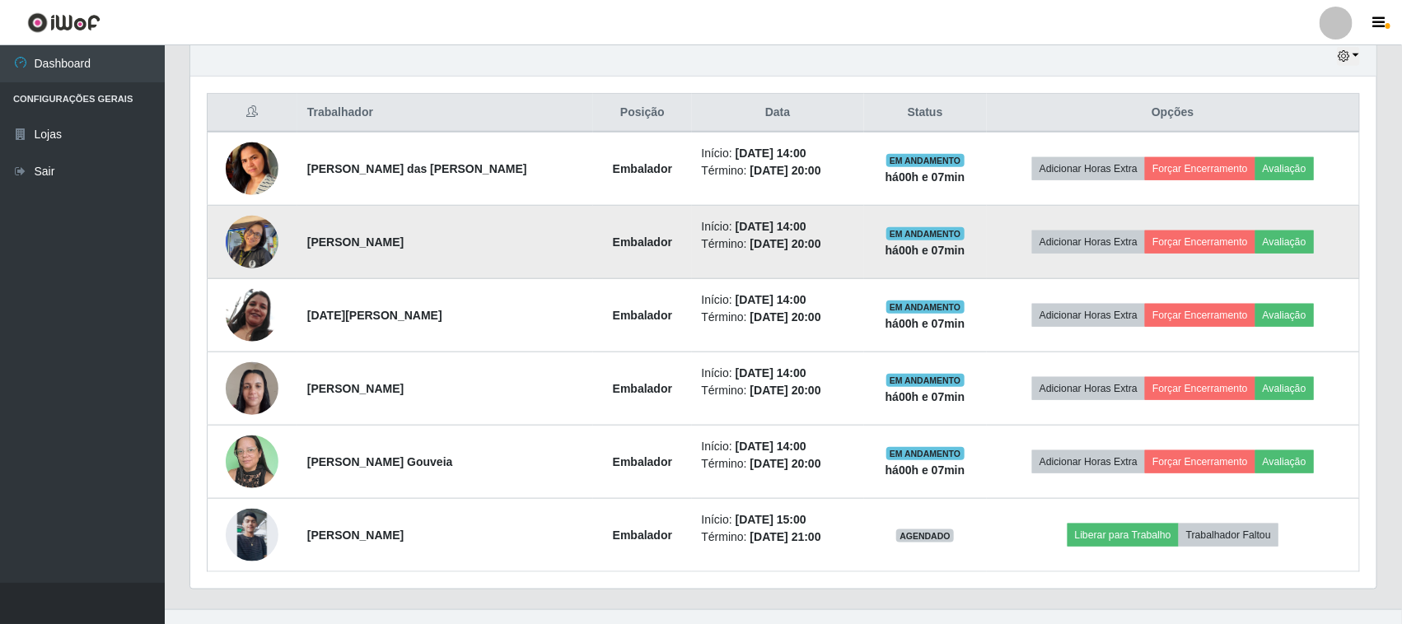
click at [254, 229] on img at bounding box center [252, 242] width 53 height 70
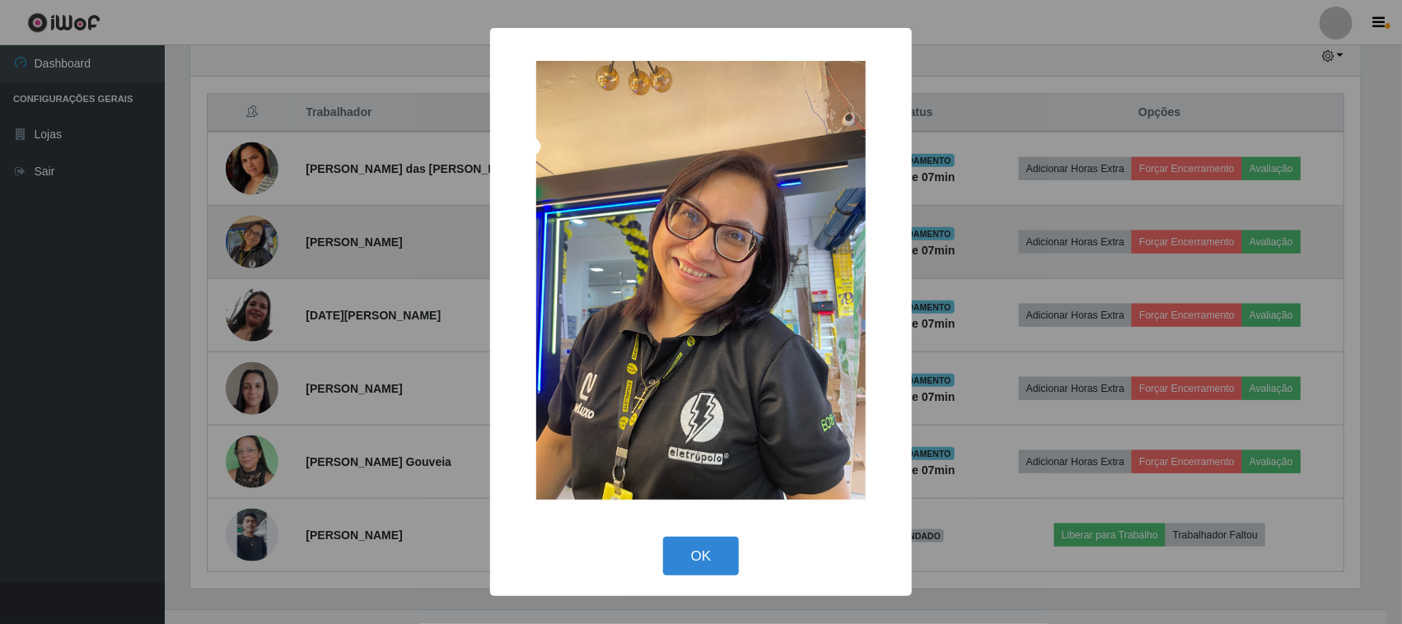
scroll to position [343, 1175]
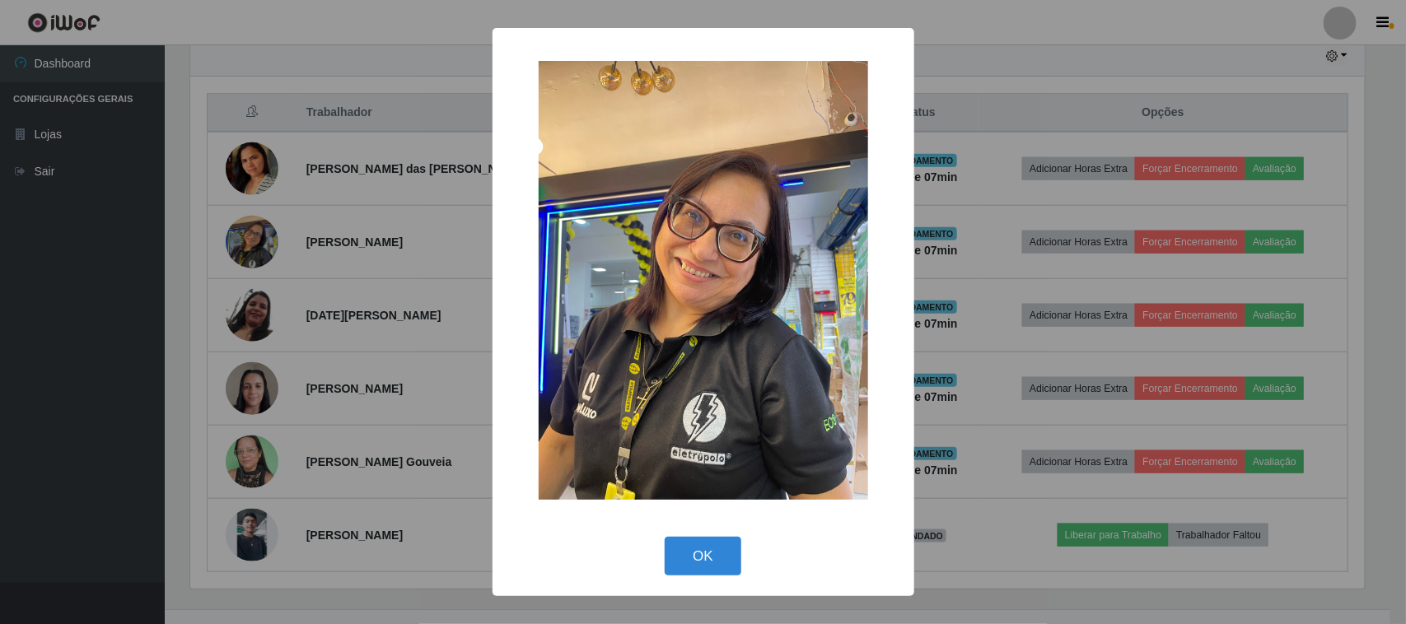
click at [443, 280] on div "× OK Cancel" at bounding box center [703, 312] width 1406 height 624
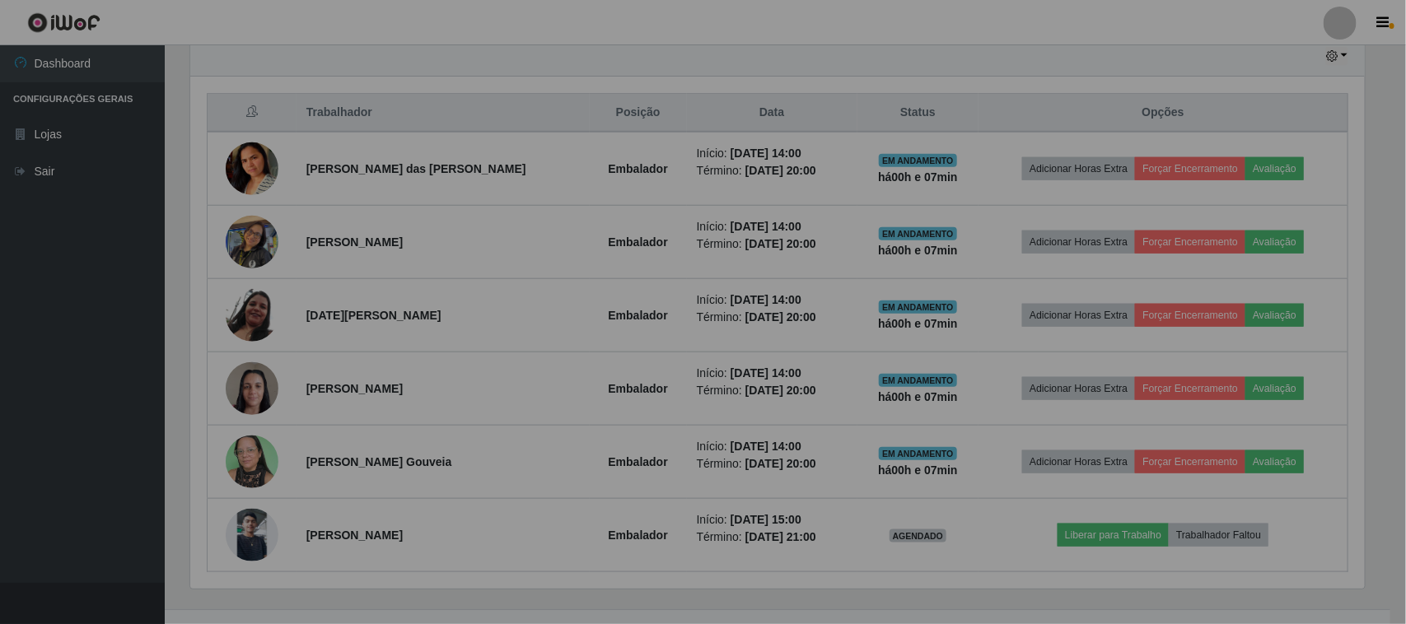
scroll to position [343, 1186]
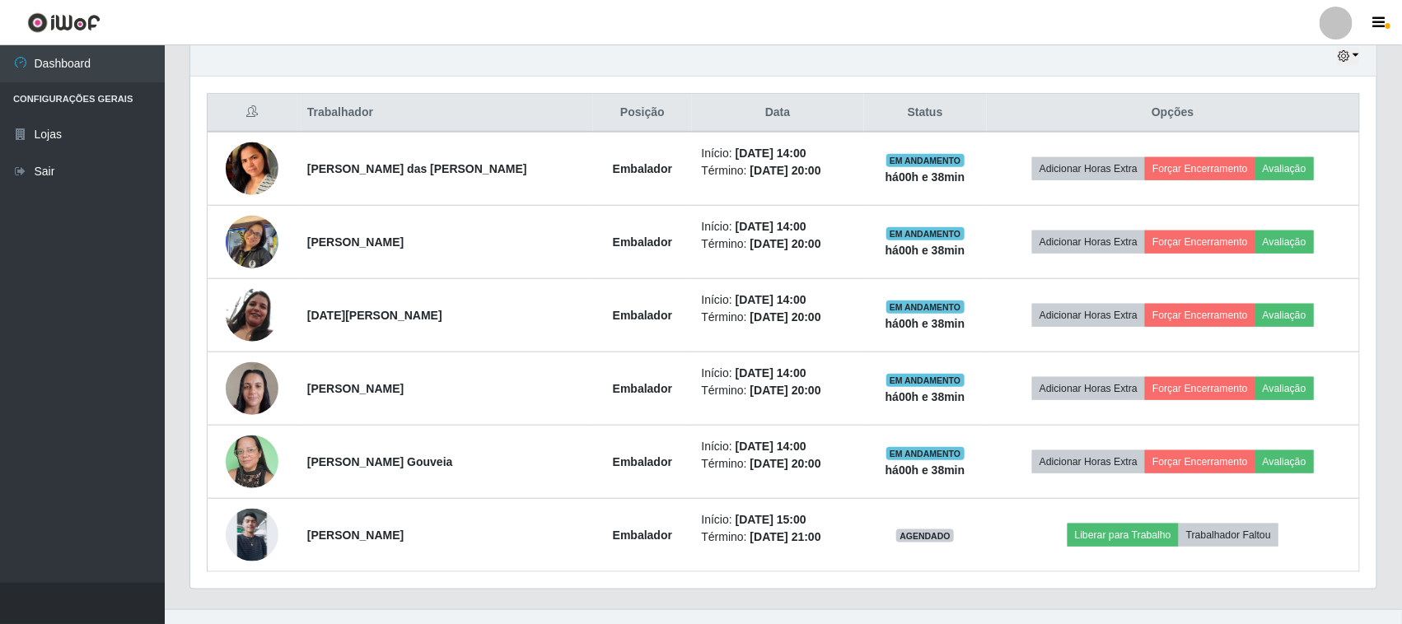
click at [1394, 587] on div "Carregando... Buscar Recarregando em 16 segundos... Loja [Selecione...] Rede Co…" at bounding box center [783, 53] width 1237 height 1113
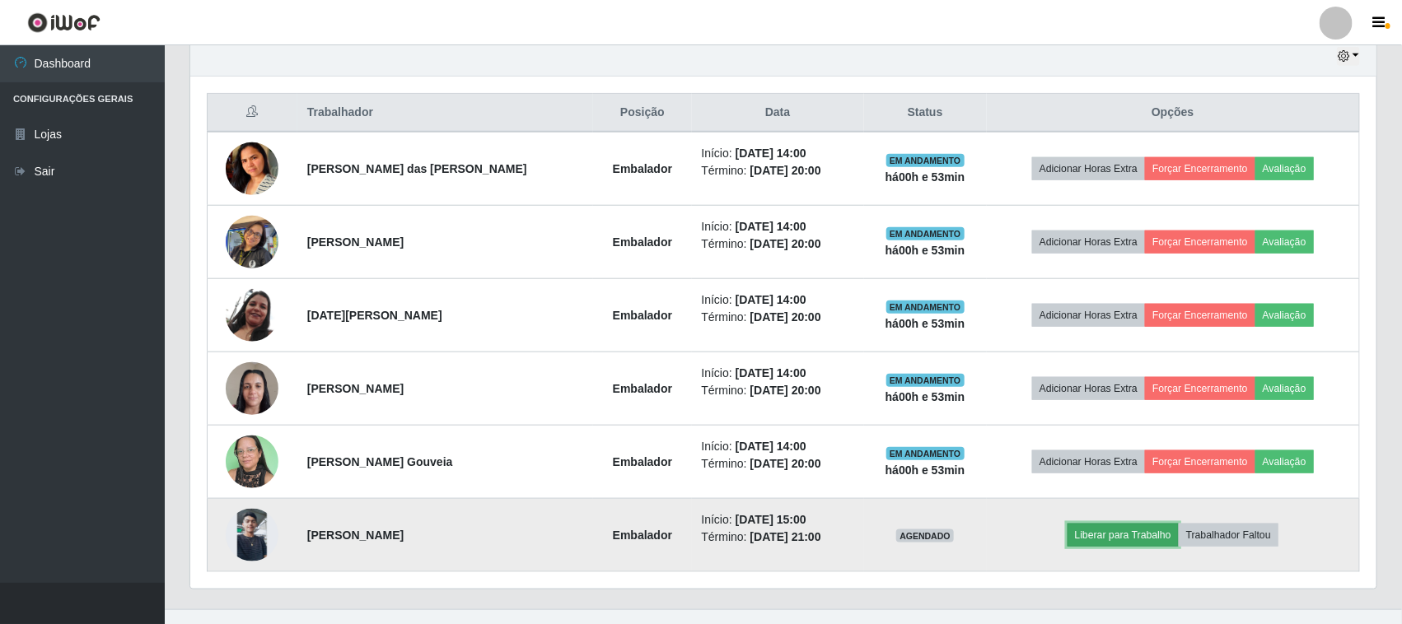
click at [1105, 533] on button "Liberar para Trabalho" at bounding box center [1122, 535] width 111 height 23
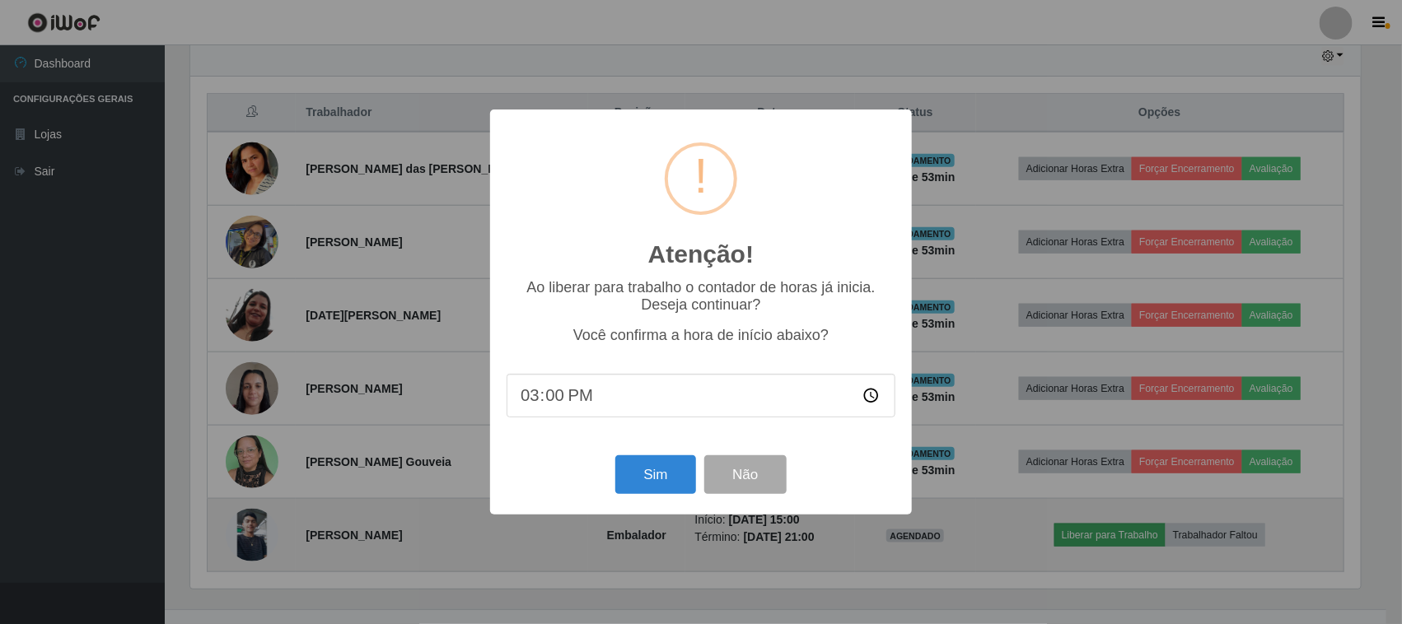
scroll to position [343, 1175]
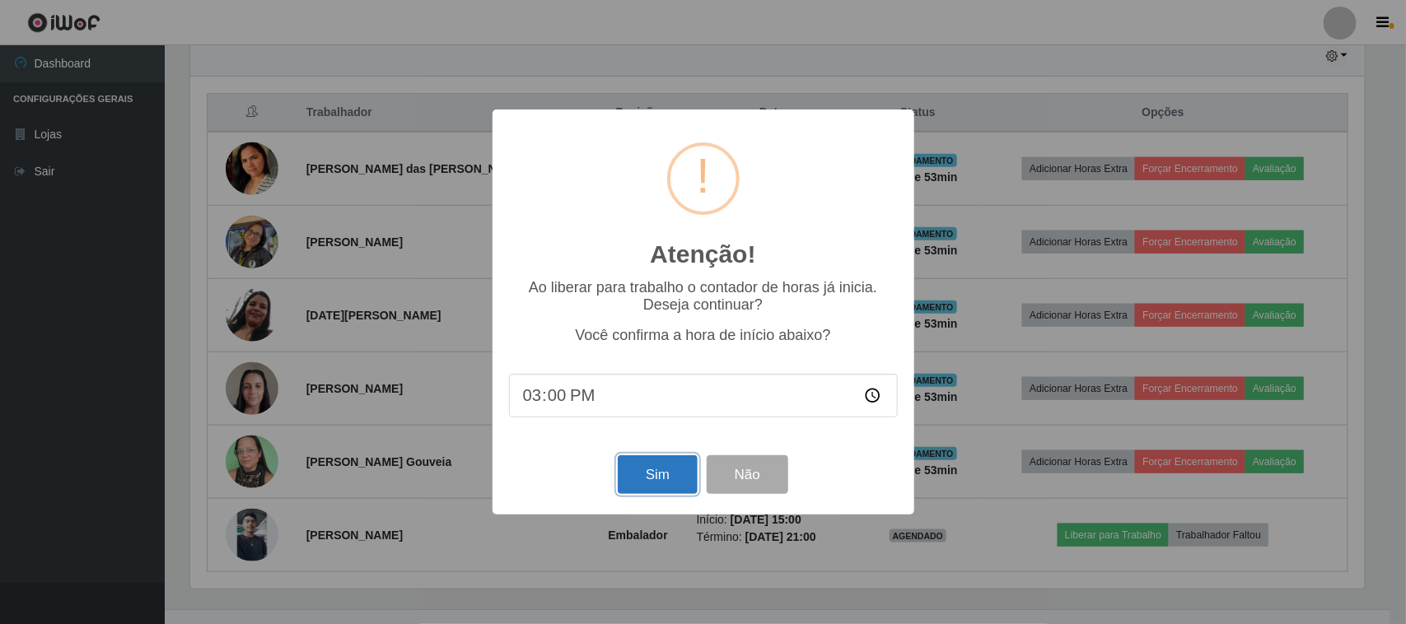
click at [668, 476] on button "Sim" at bounding box center [658, 474] width 80 height 39
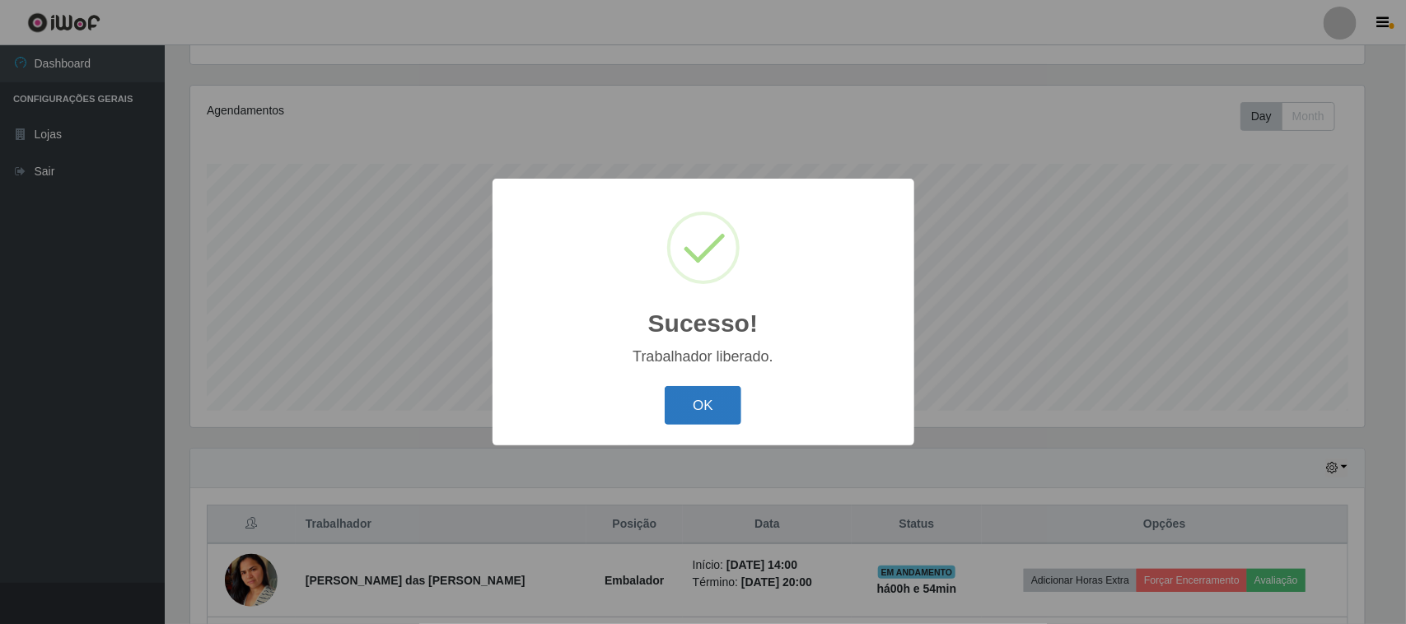
click at [708, 402] on button "OK" at bounding box center [703, 405] width 77 height 39
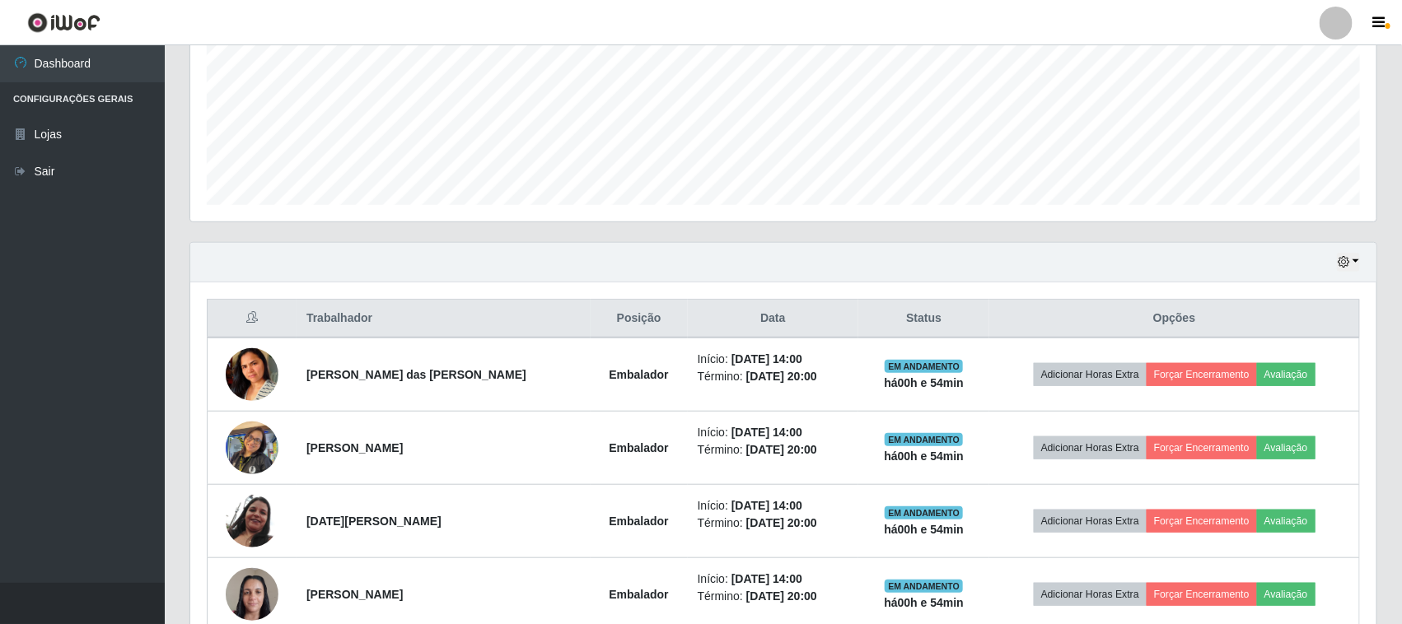
scroll to position [590, 0]
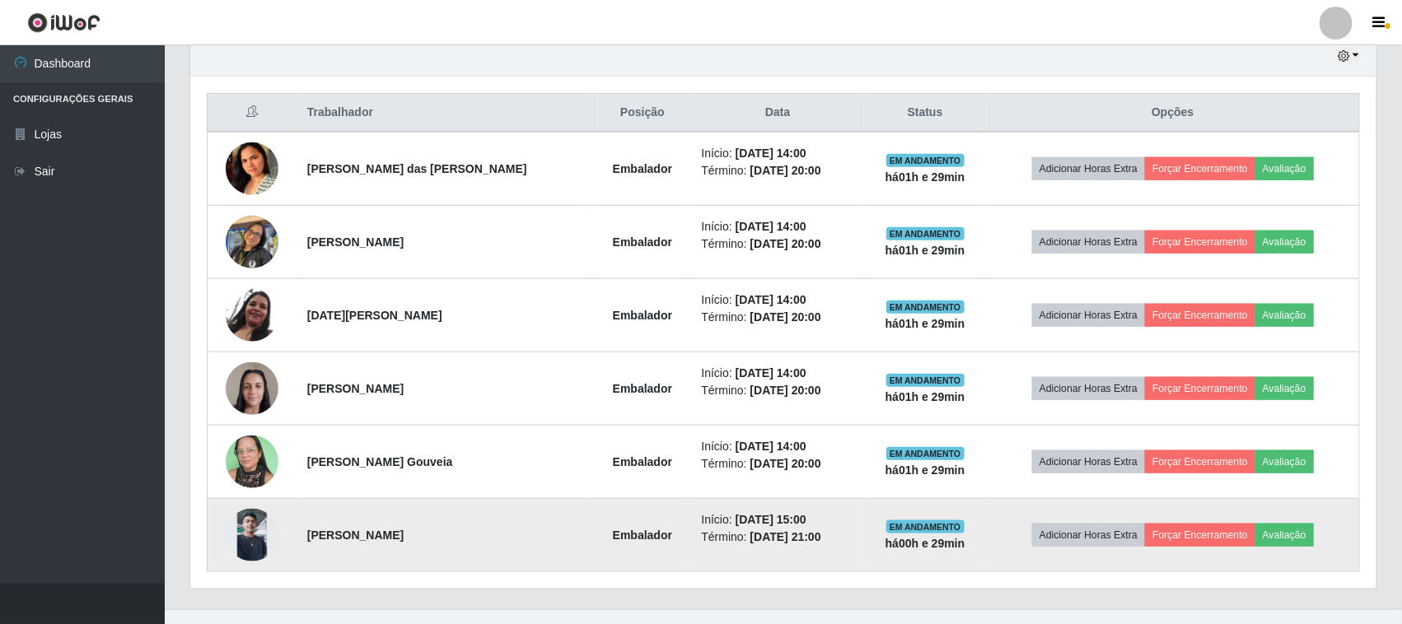
click at [243, 532] on img at bounding box center [252, 535] width 53 height 53
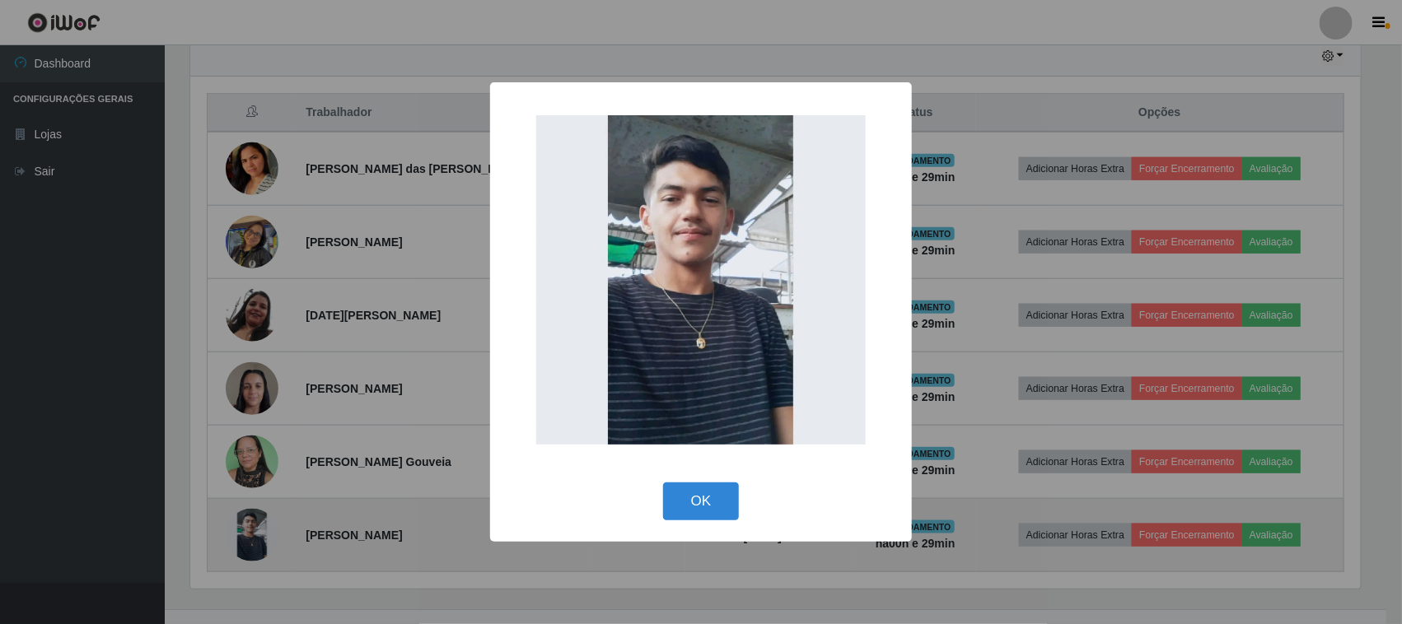
scroll to position [343, 1175]
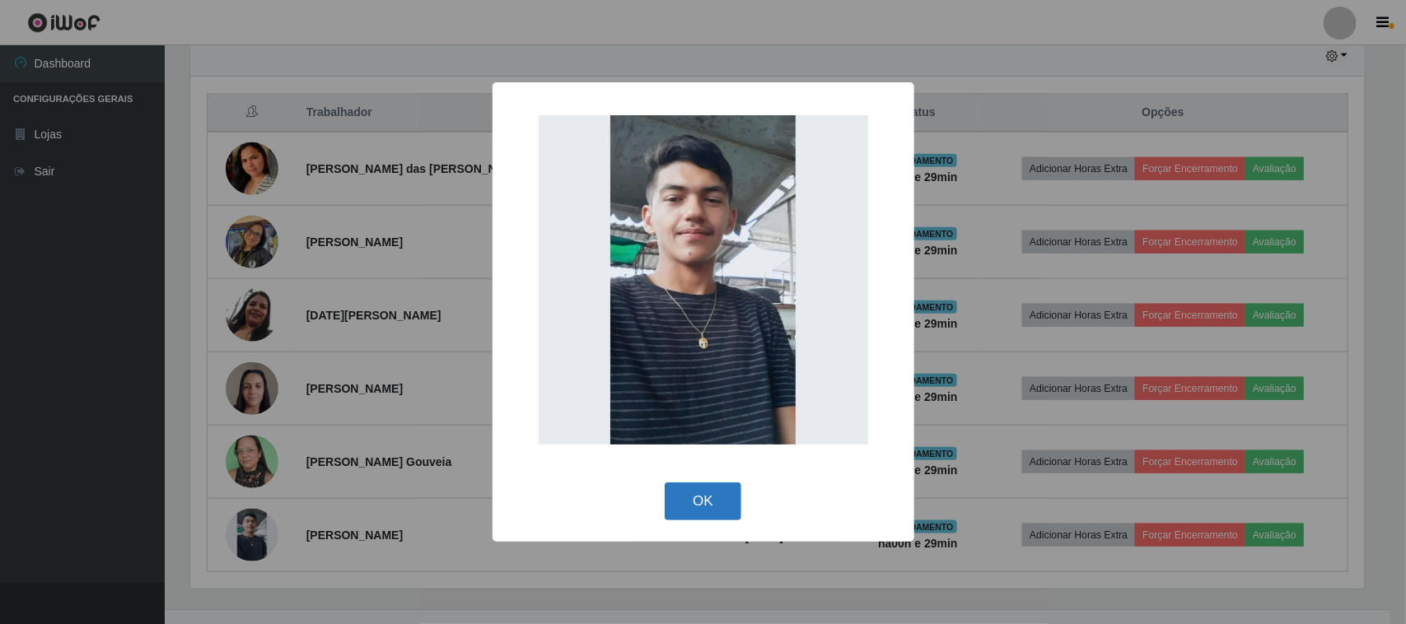
click at [678, 507] on button "OK" at bounding box center [703, 502] width 77 height 39
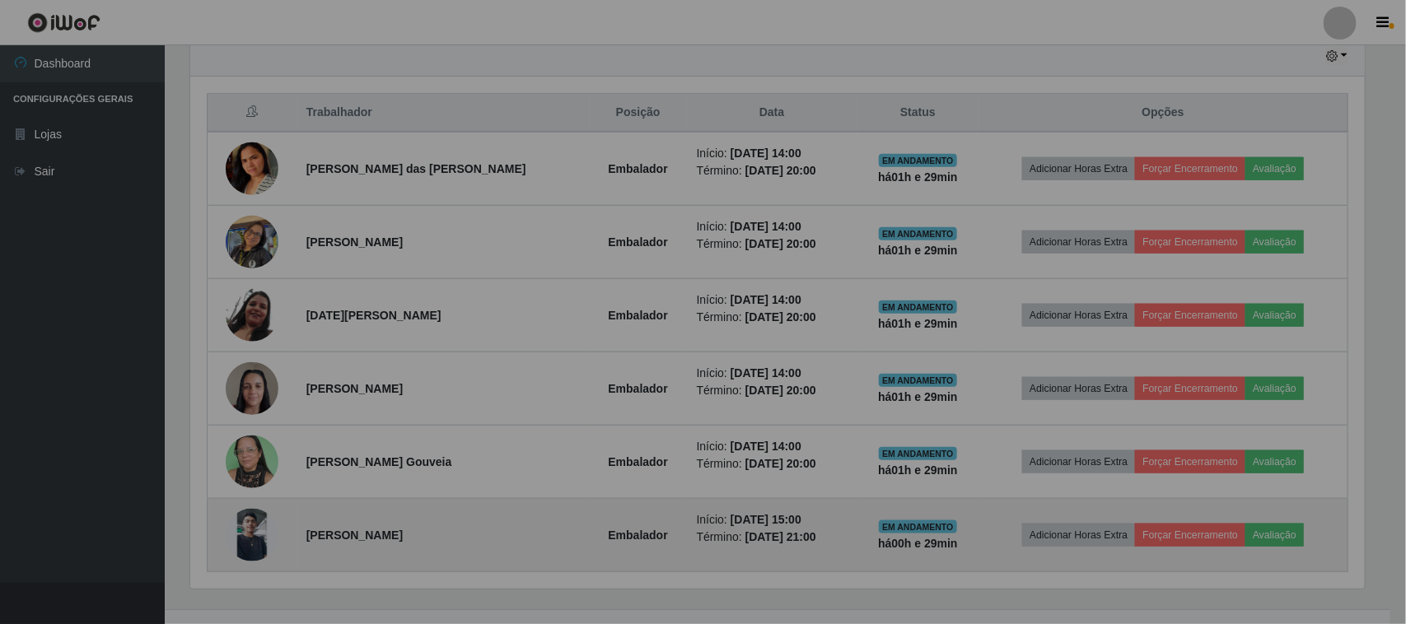
scroll to position [343, 1186]
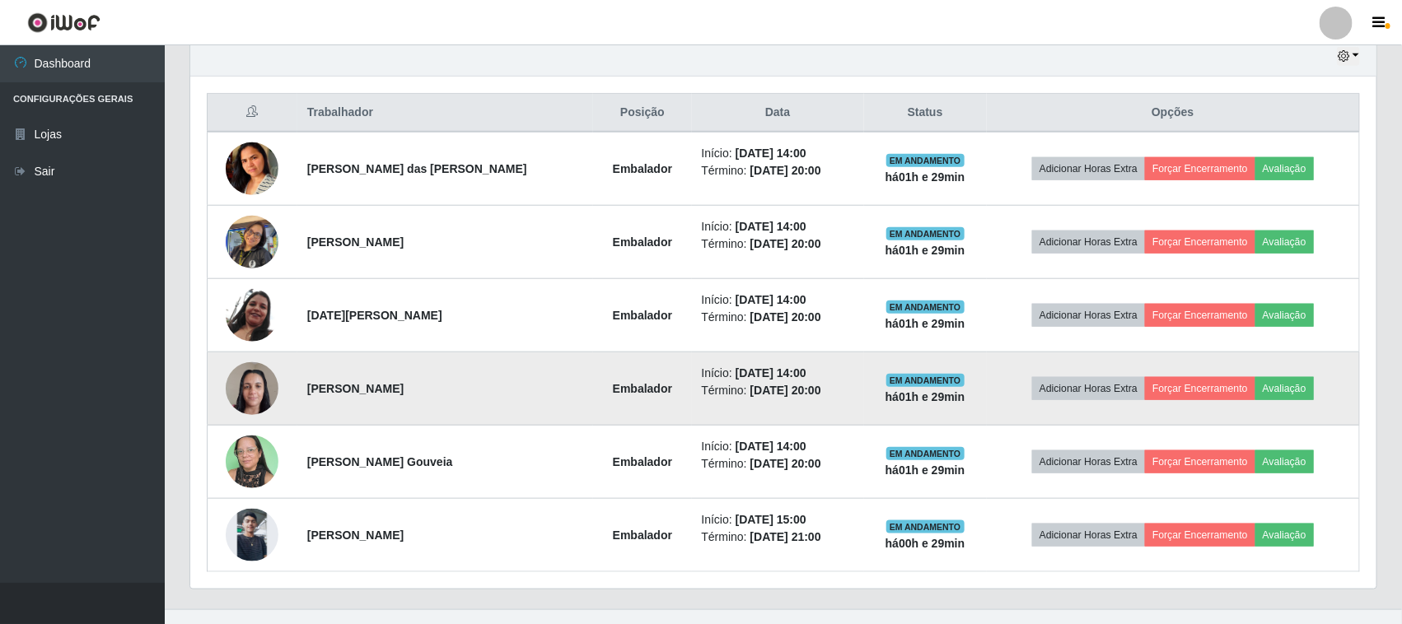
click at [268, 388] on img at bounding box center [252, 388] width 53 height 70
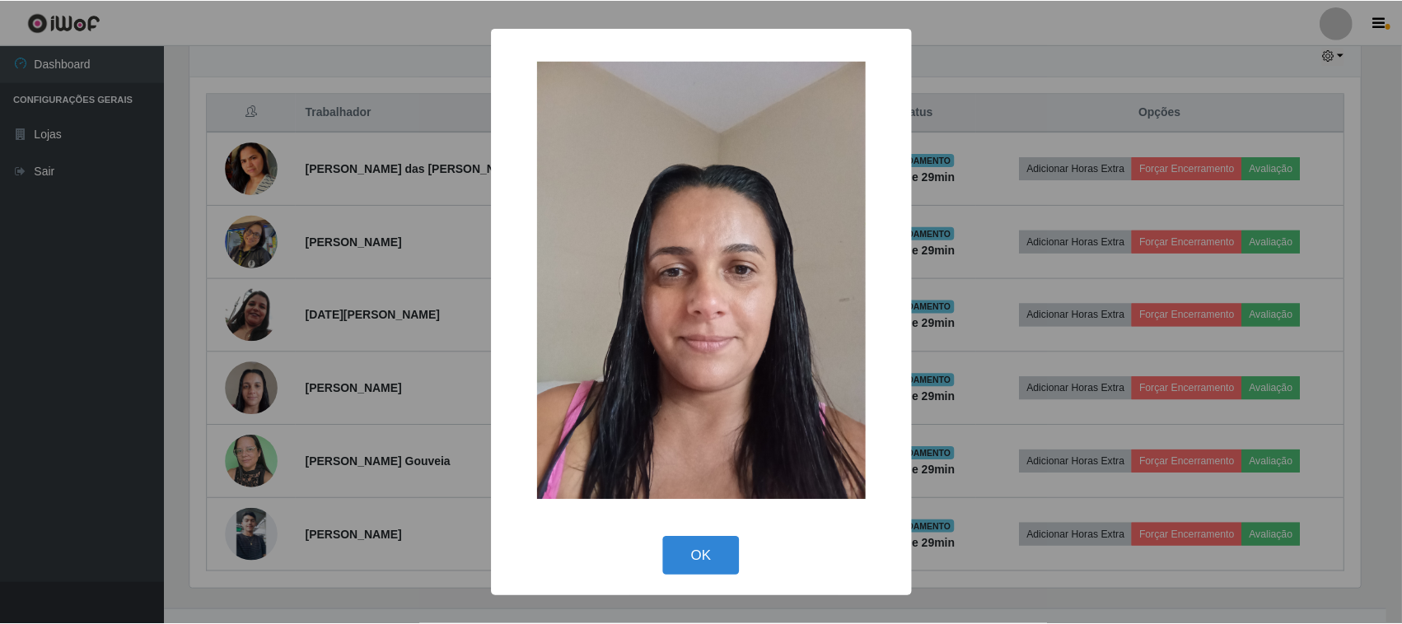
scroll to position [343, 1175]
click at [733, 561] on button "OK" at bounding box center [703, 556] width 77 height 39
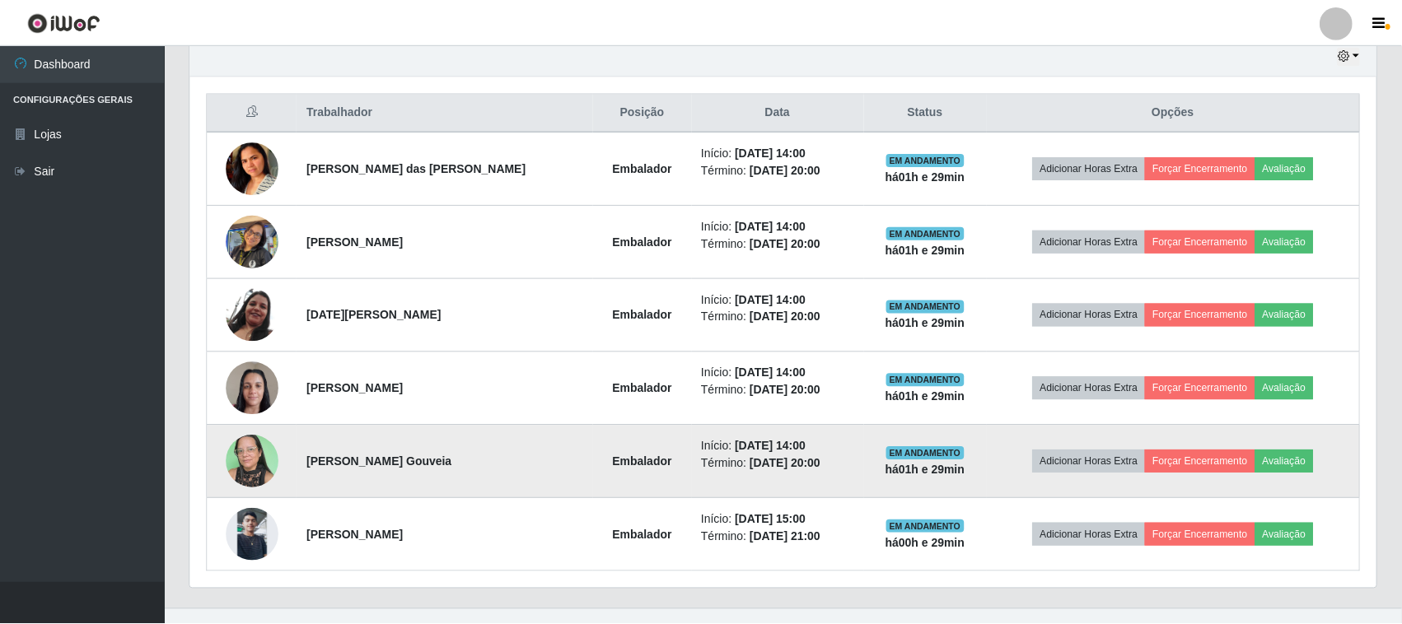
scroll to position [343, 1186]
click at [266, 462] on img at bounding box center [252, 462] width 53 height 70
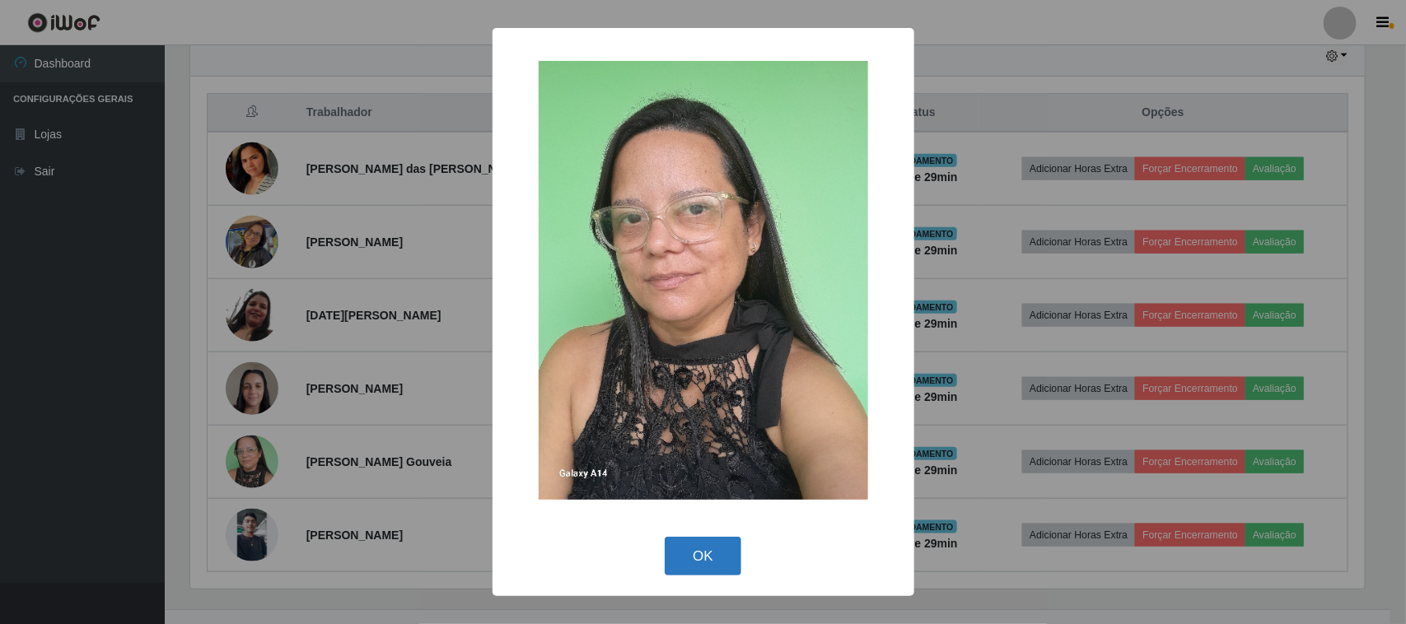
click at [705, 556] on button "OK" at bounding box center [703, 556] width 77 height 39
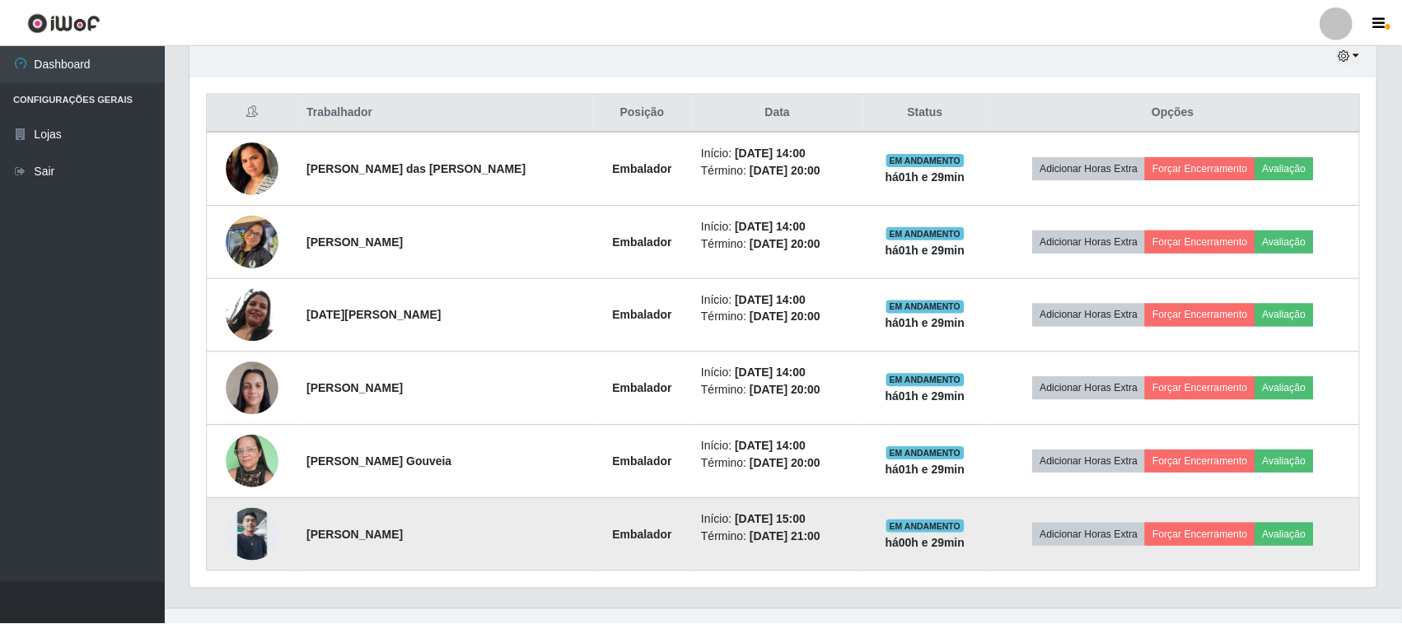
scroll to position [343, 1186]
